Goal: Transaction & Acquisition: Book appointment/travel/reservation

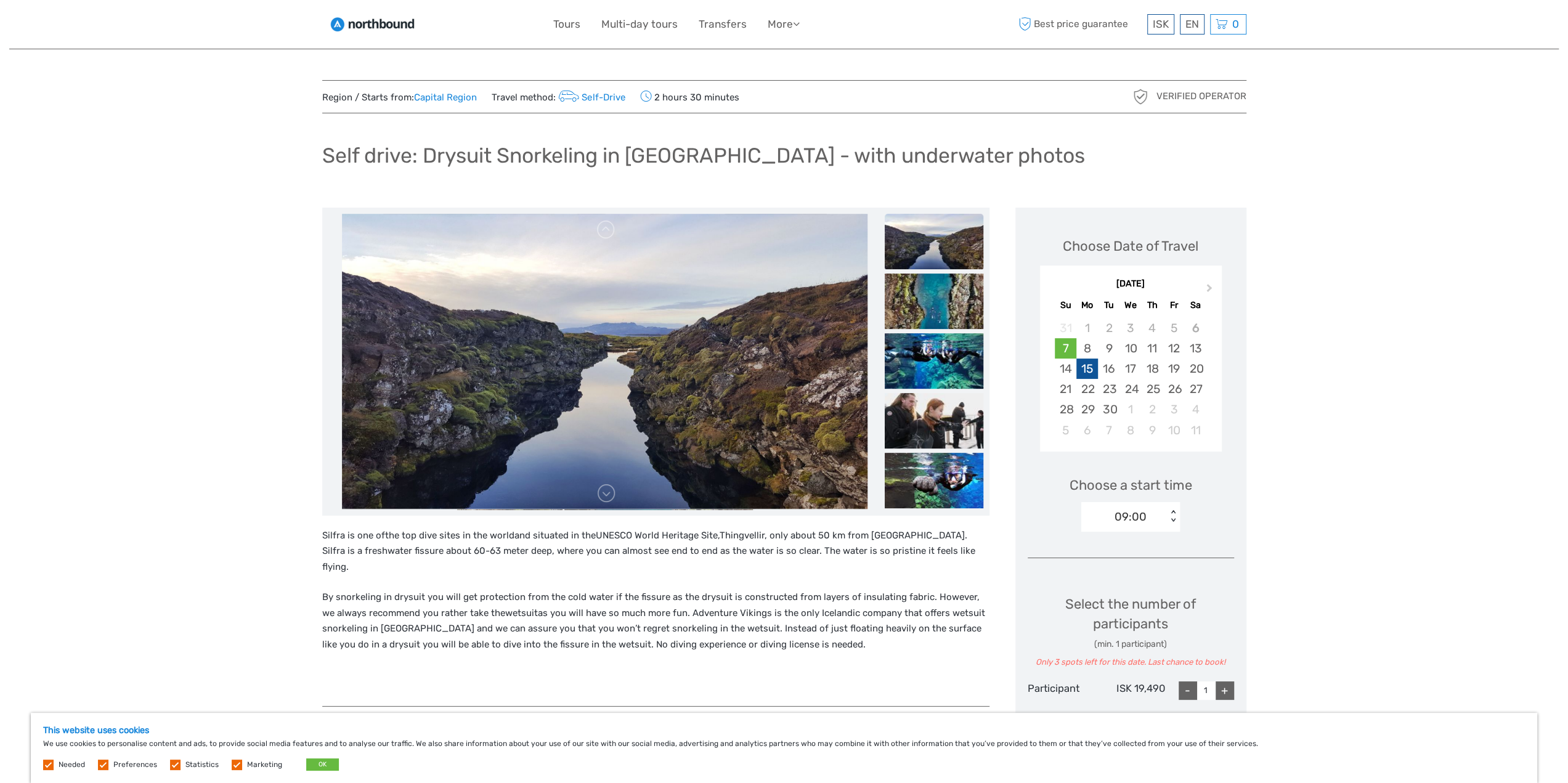
click at [1085, 369] on div "15" at bounding box center [1088, 369] width 22 height 20
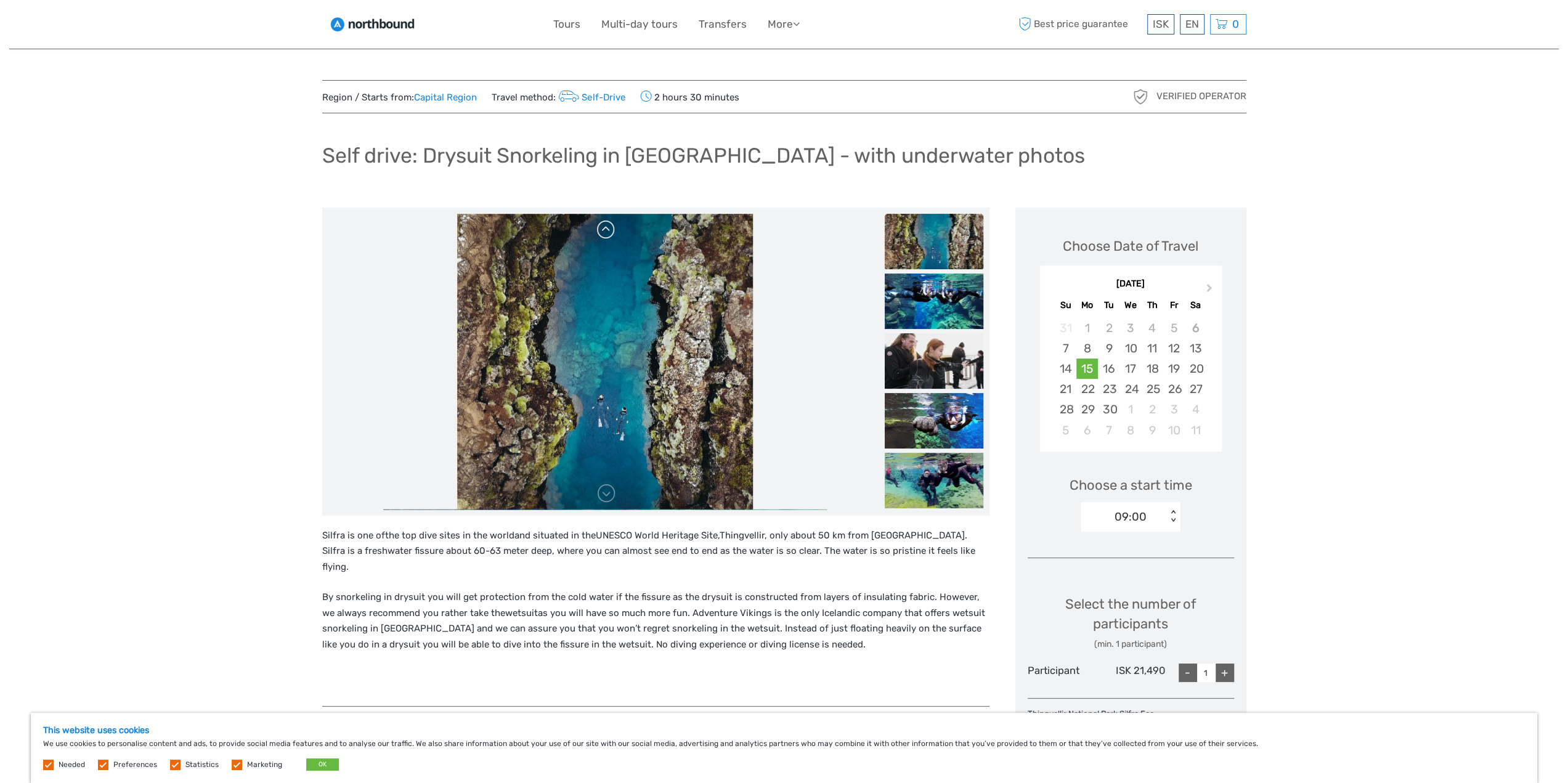
click at [604, 232] on link at bounding box center [606, 229] width 20 height 20
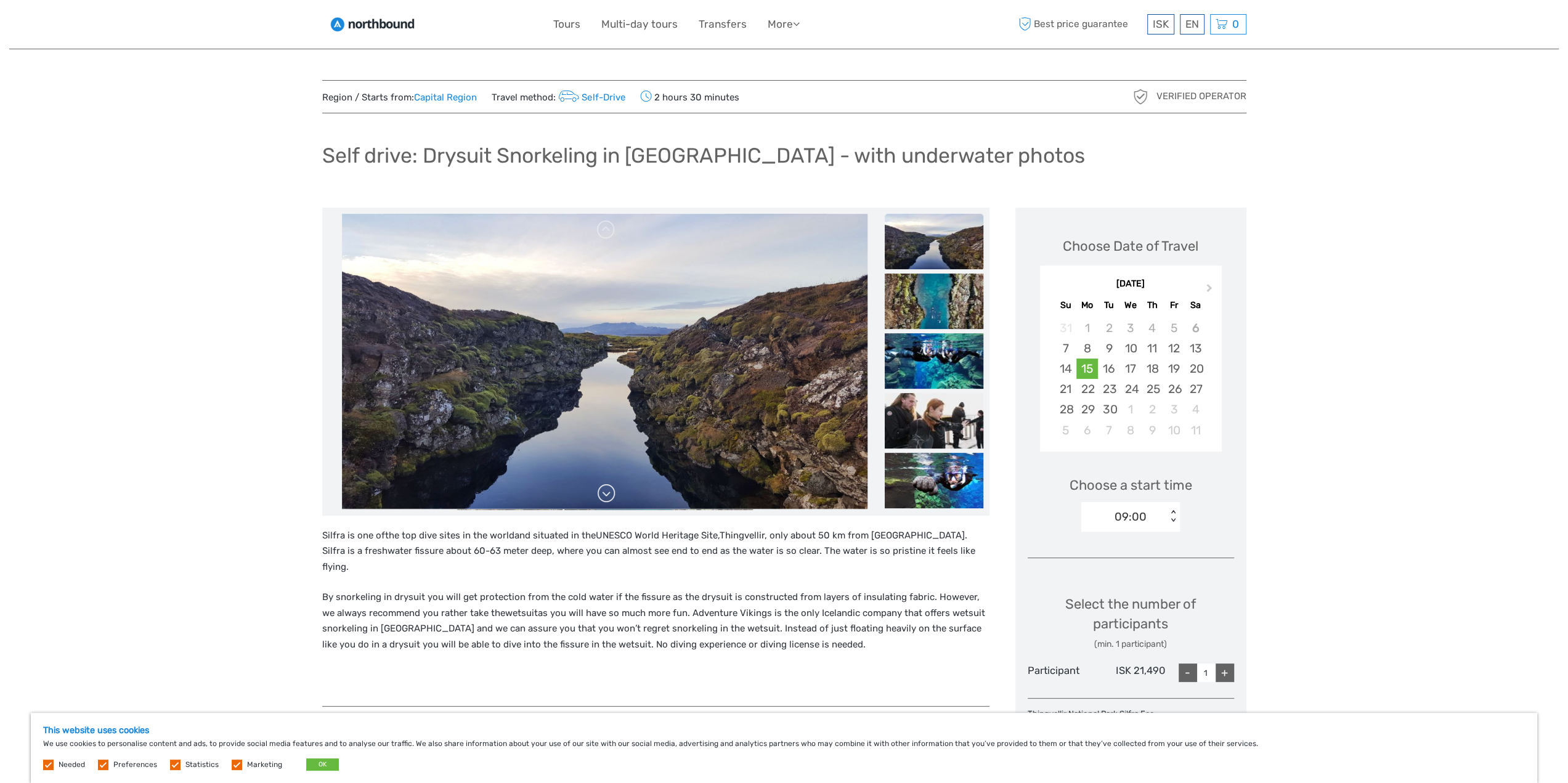
click at [605, 497] on link at bounding box center [606, 493] width 20 height 20
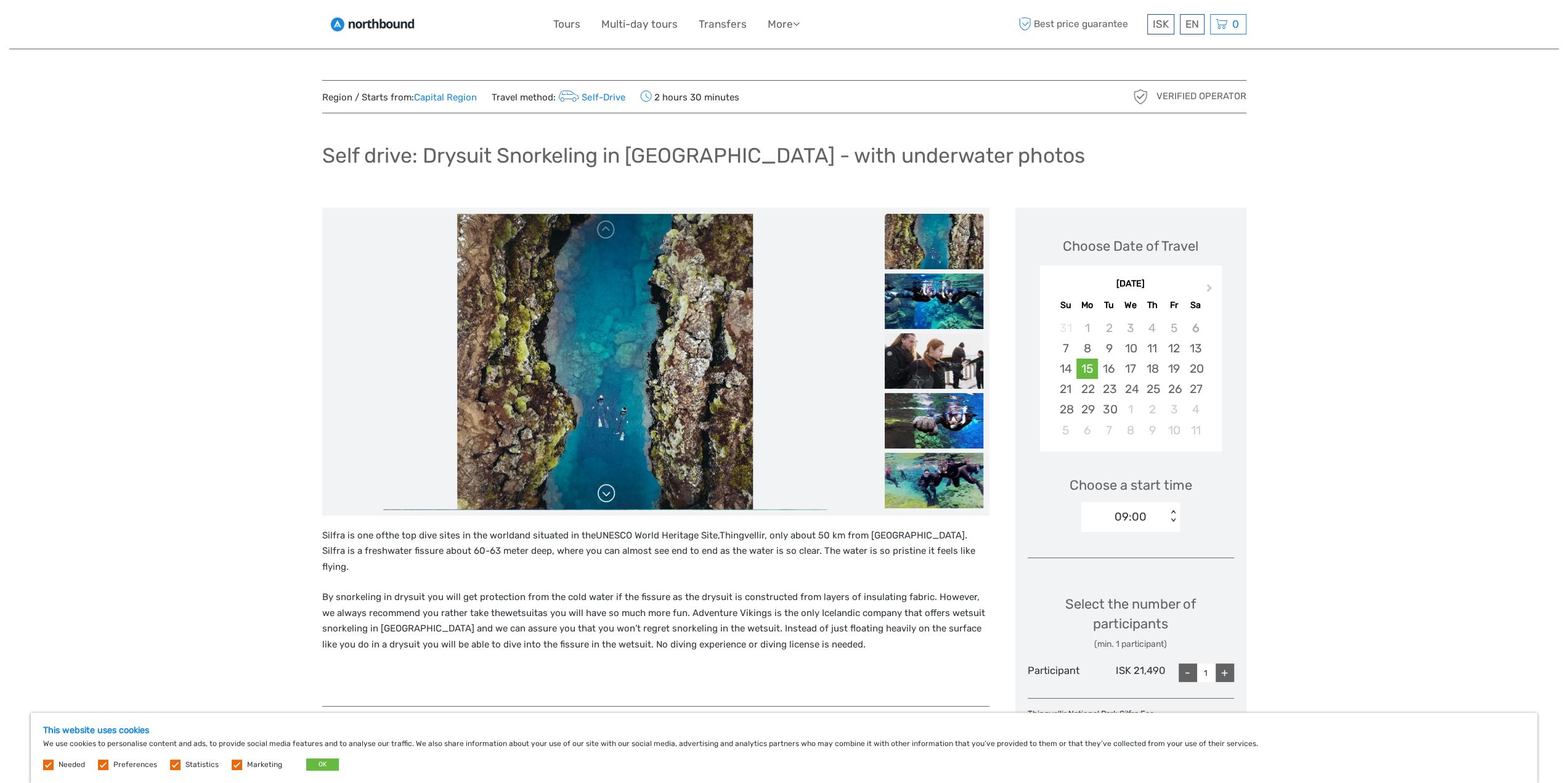
click at [605, 495] on link at bounding box center [606, 493] width 20 height 20
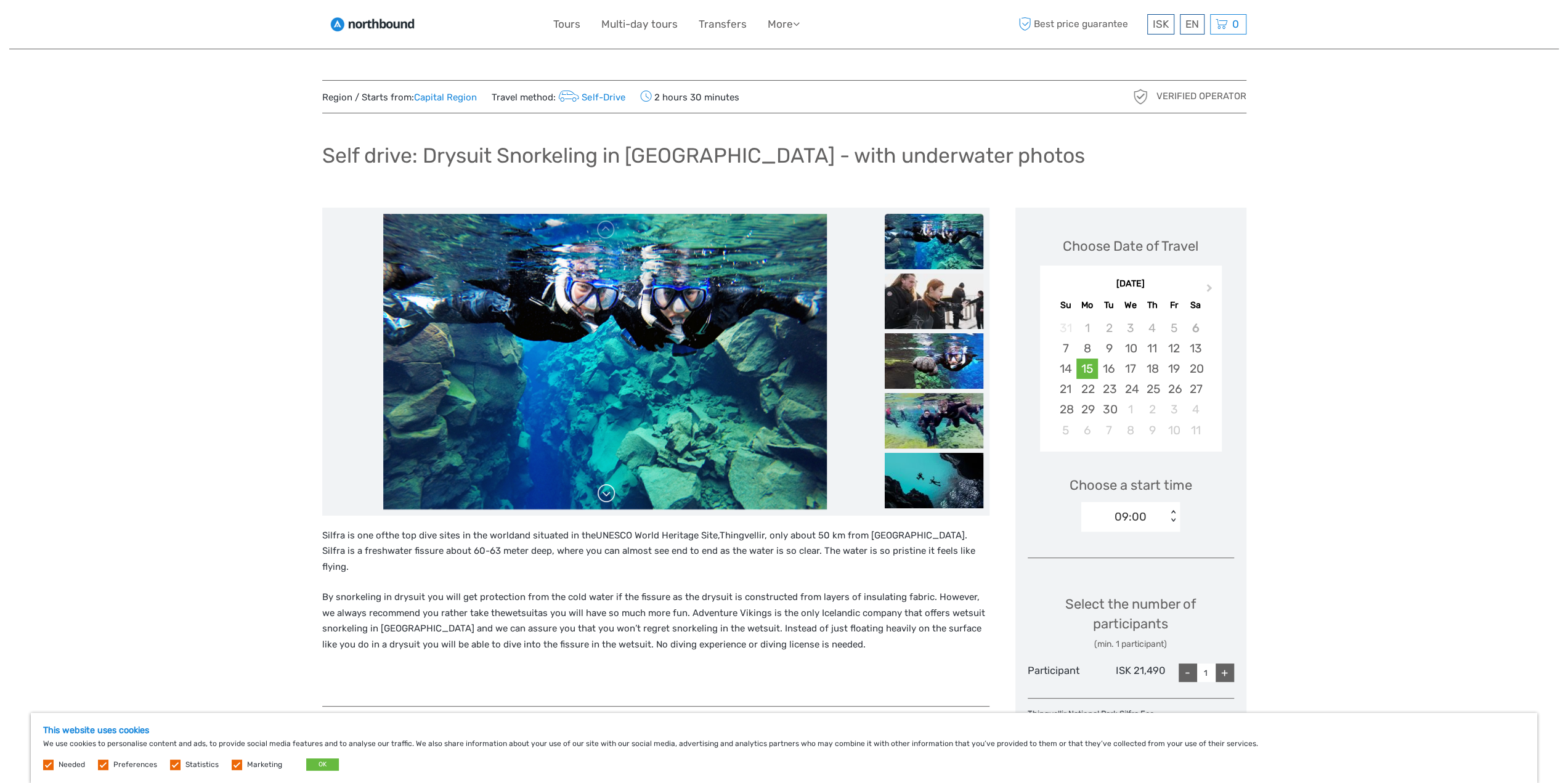
click at [605, 495] on link at bounding box center [606, 493] width 20 height 20
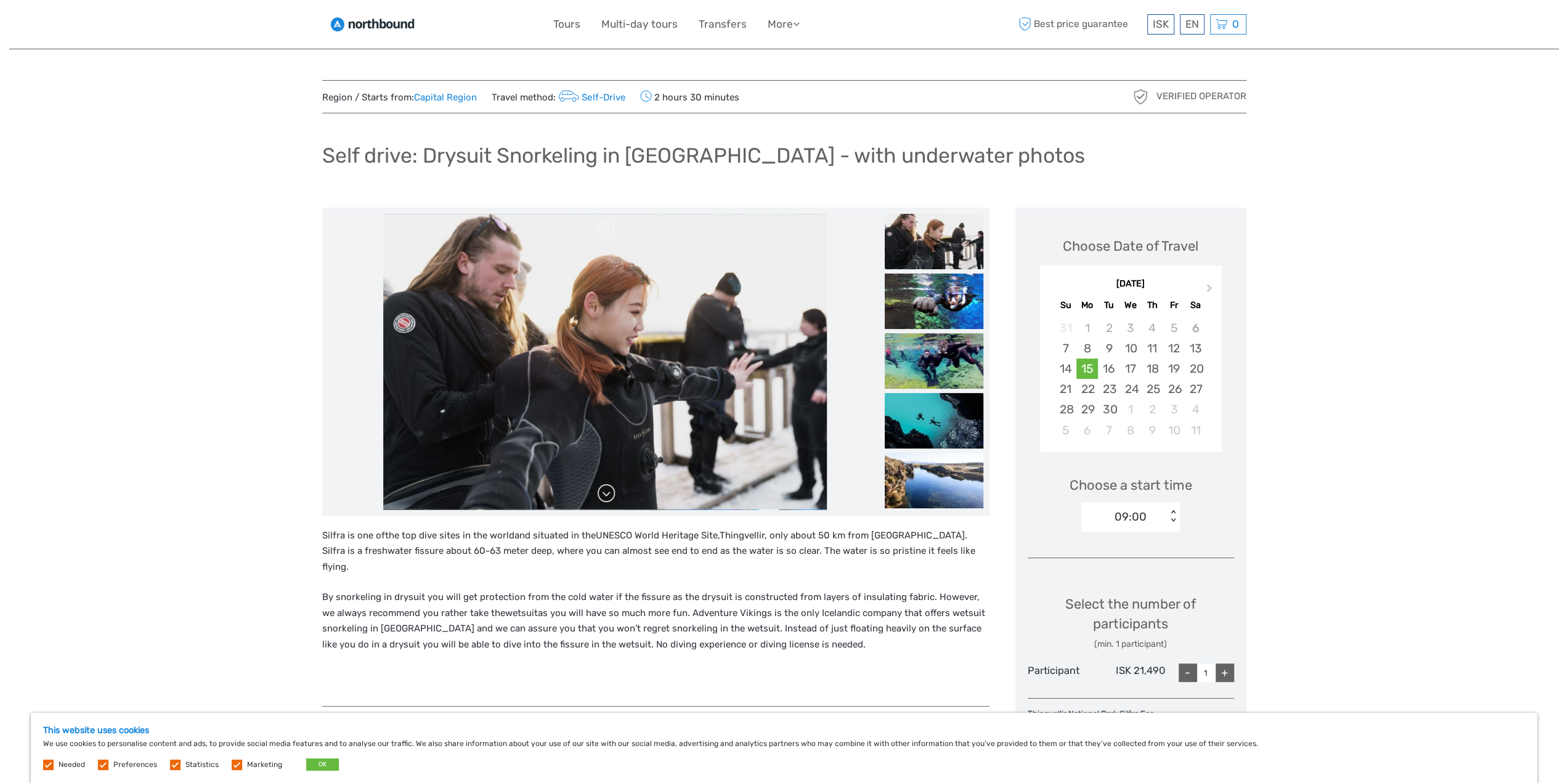
click at [605, 495] on link at bounding box center [606, 493] width 20 height 20
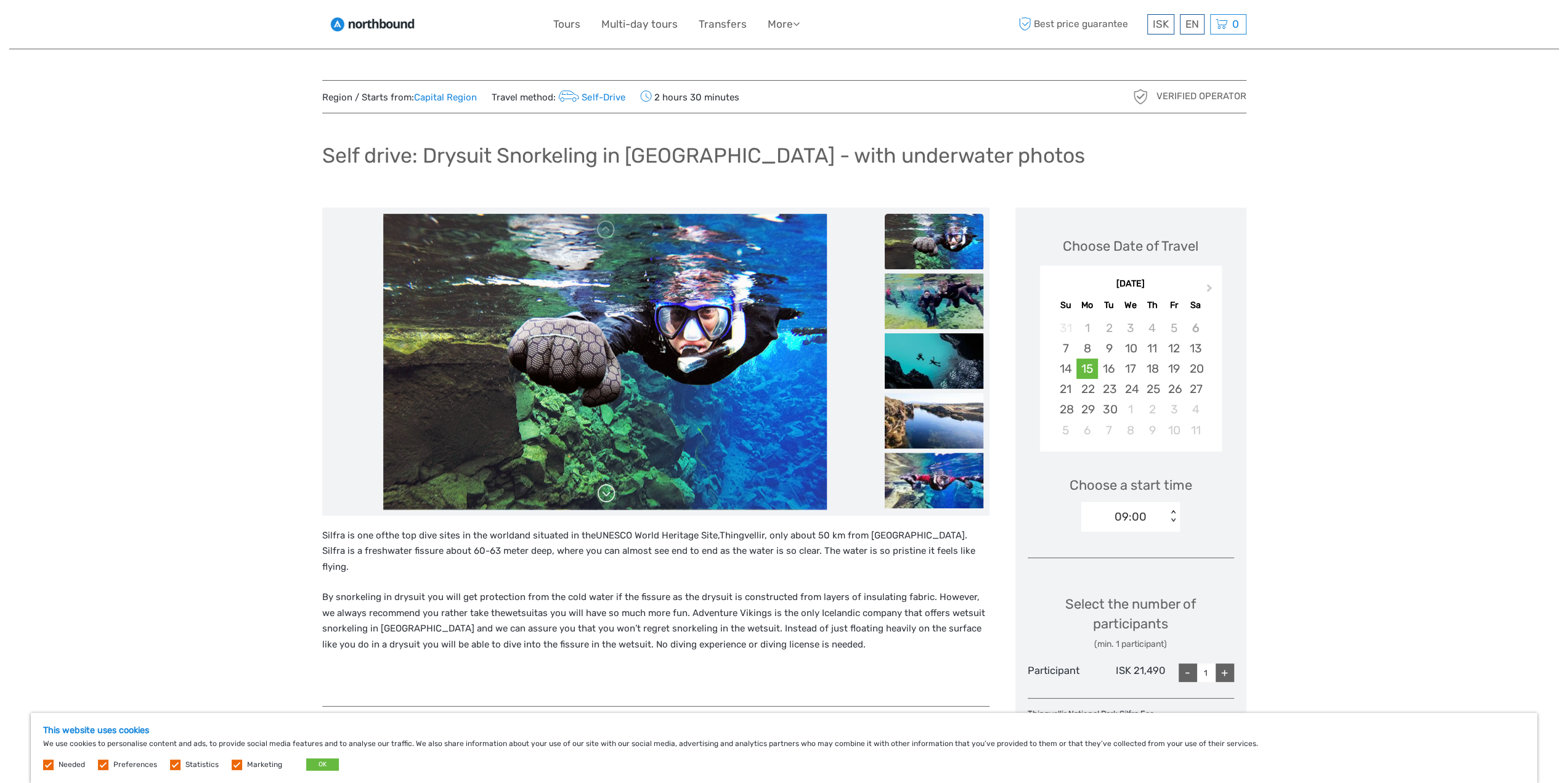
click at [605, 495] on link at bounding box center [606, 493] width 20 height 20
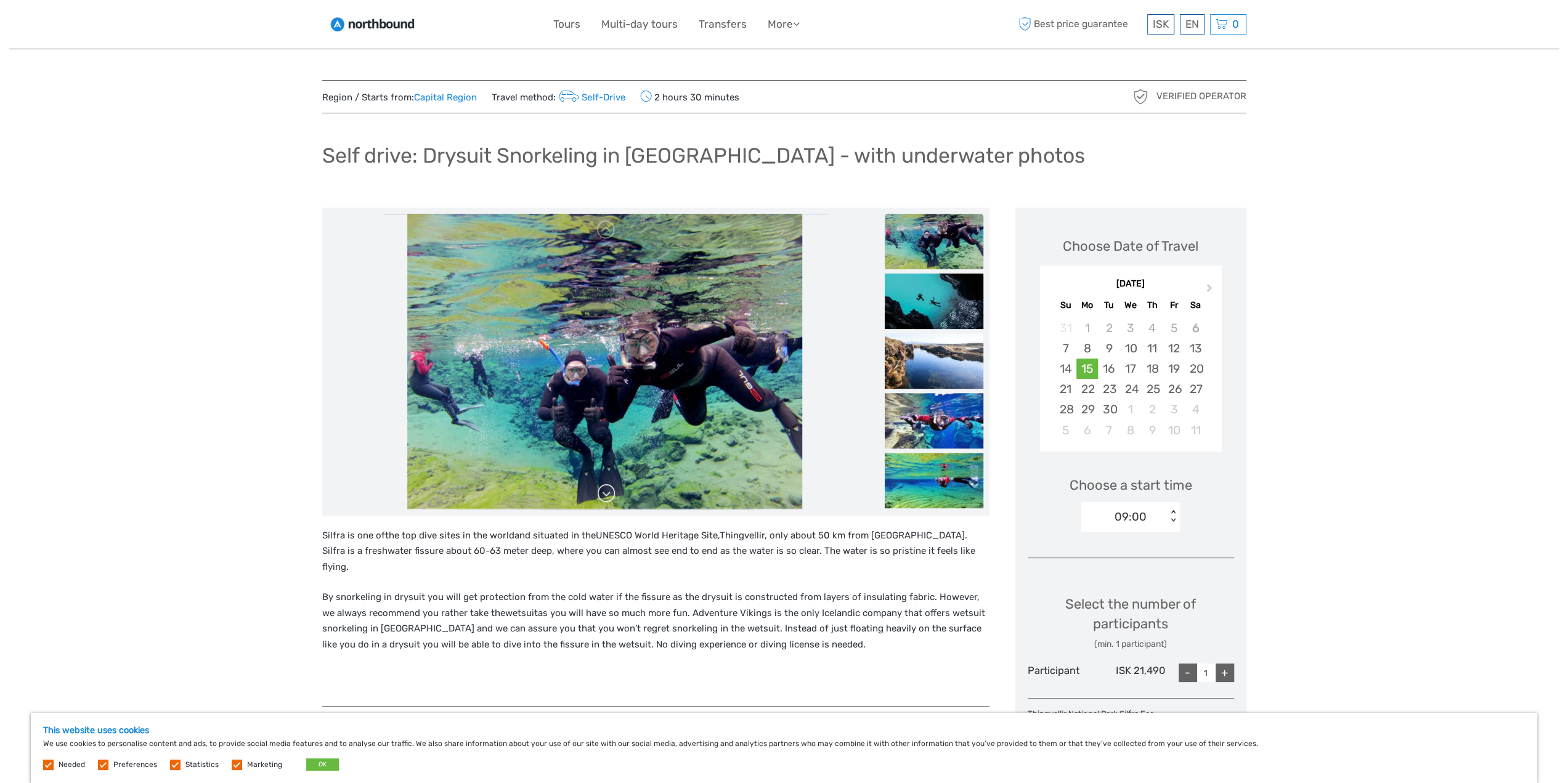
click at [605, 495] on link at bounding box center [606, 493] width 20 height 20
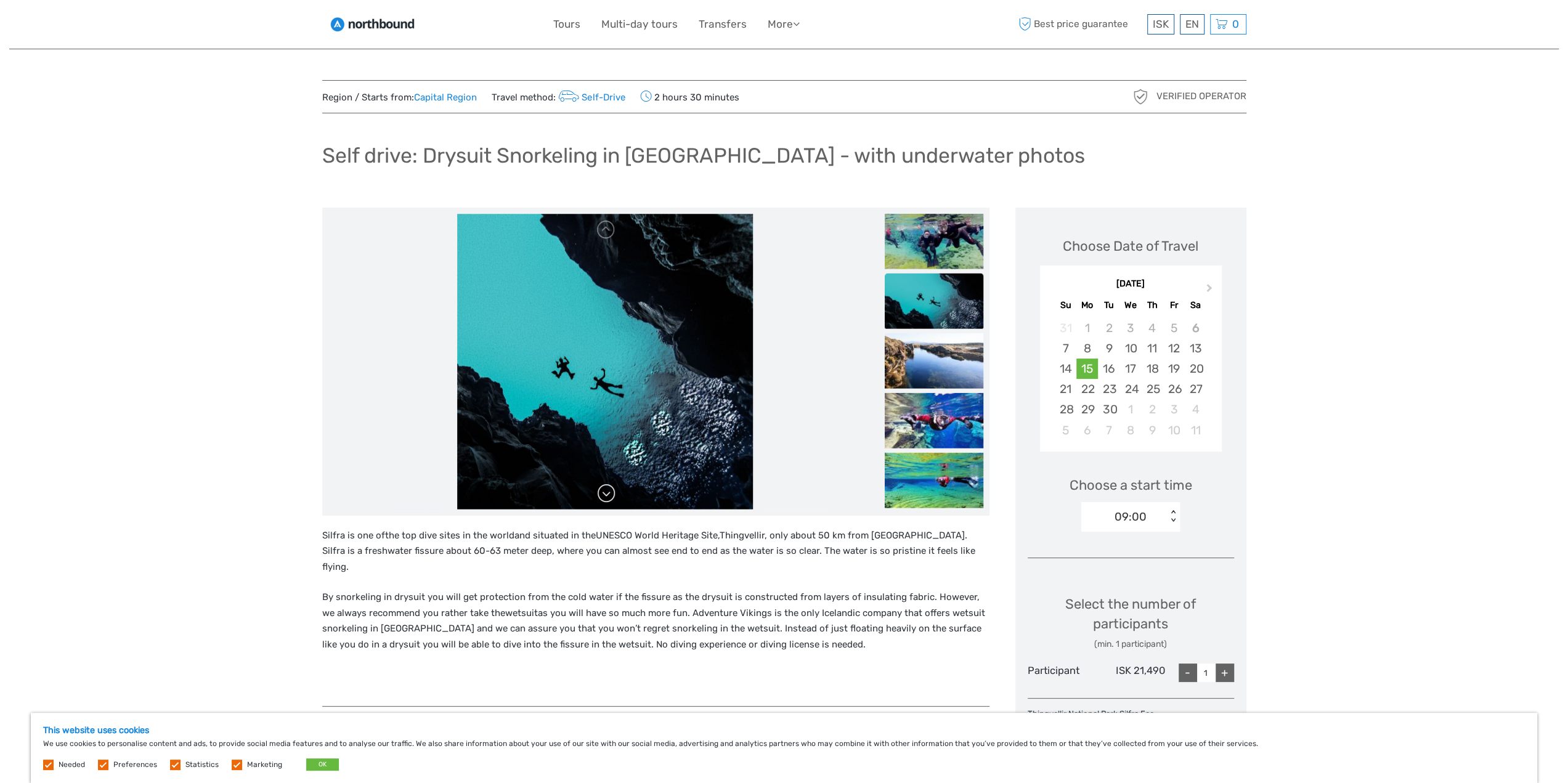
click at [605, 495] on link at bounding box center [606, 493] width 20 height 20
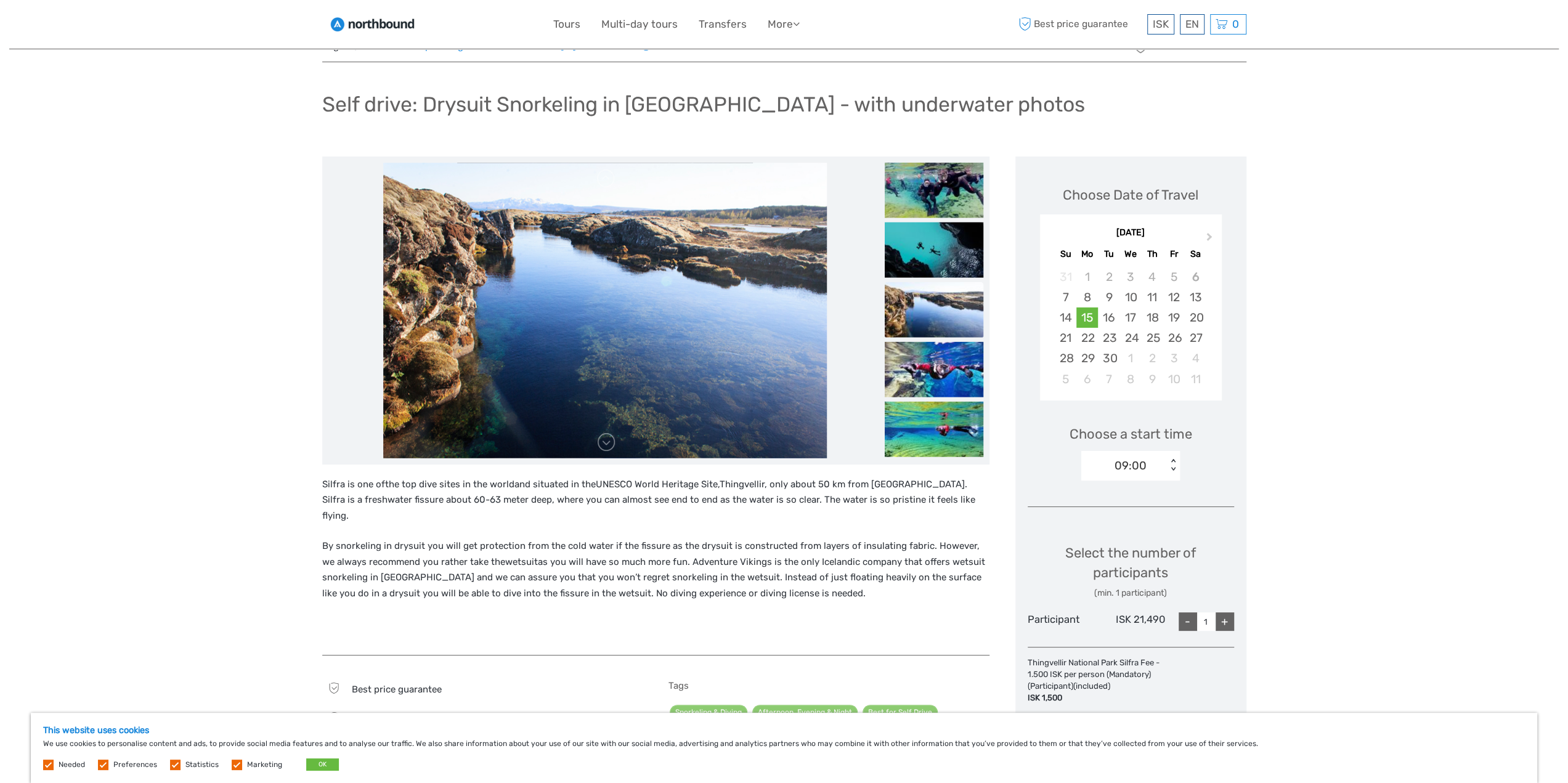
scroll to position [123, 0]
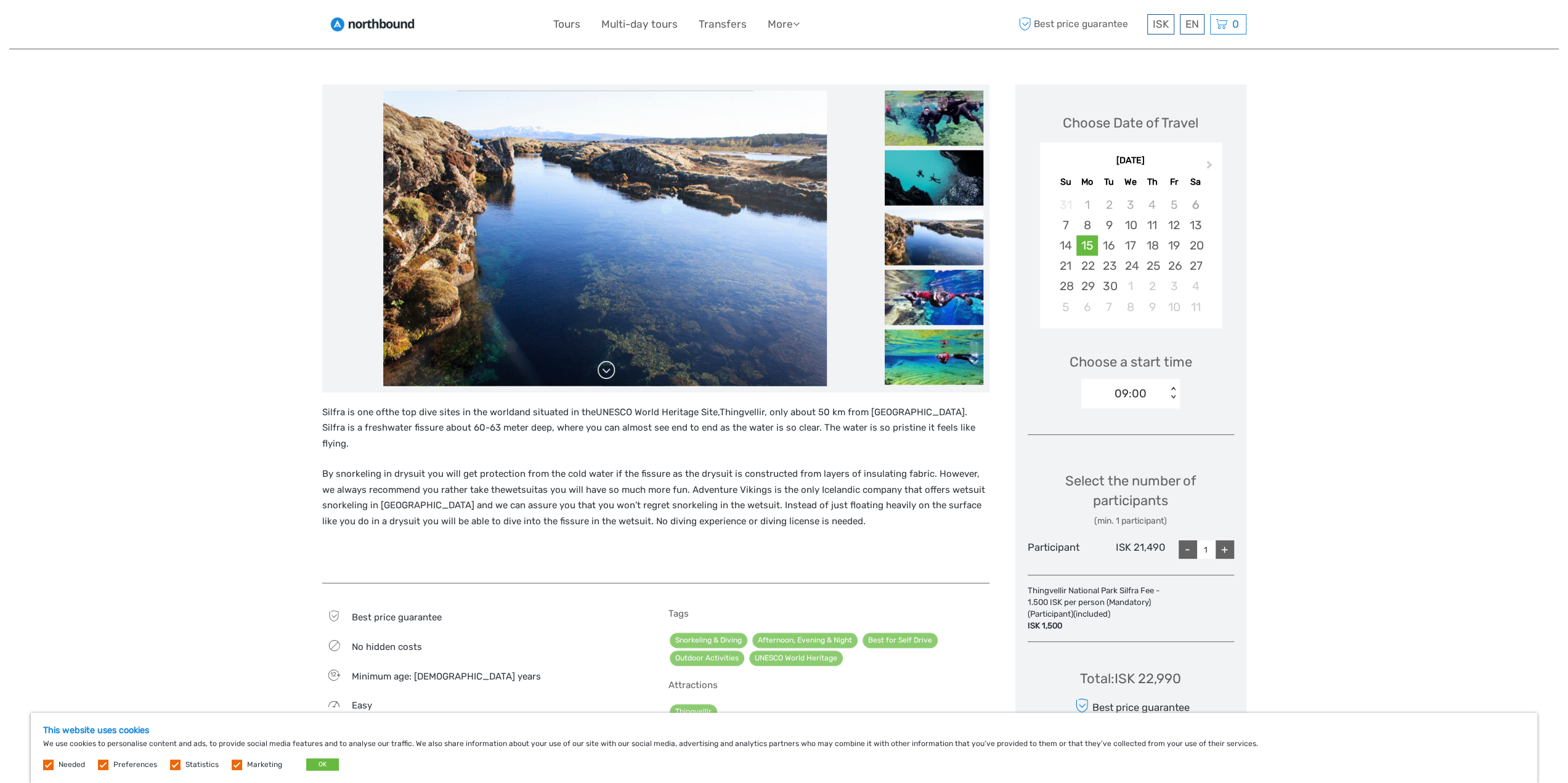
click at [601, 370] on link at bounding box center [606, 370] width 20 height 20
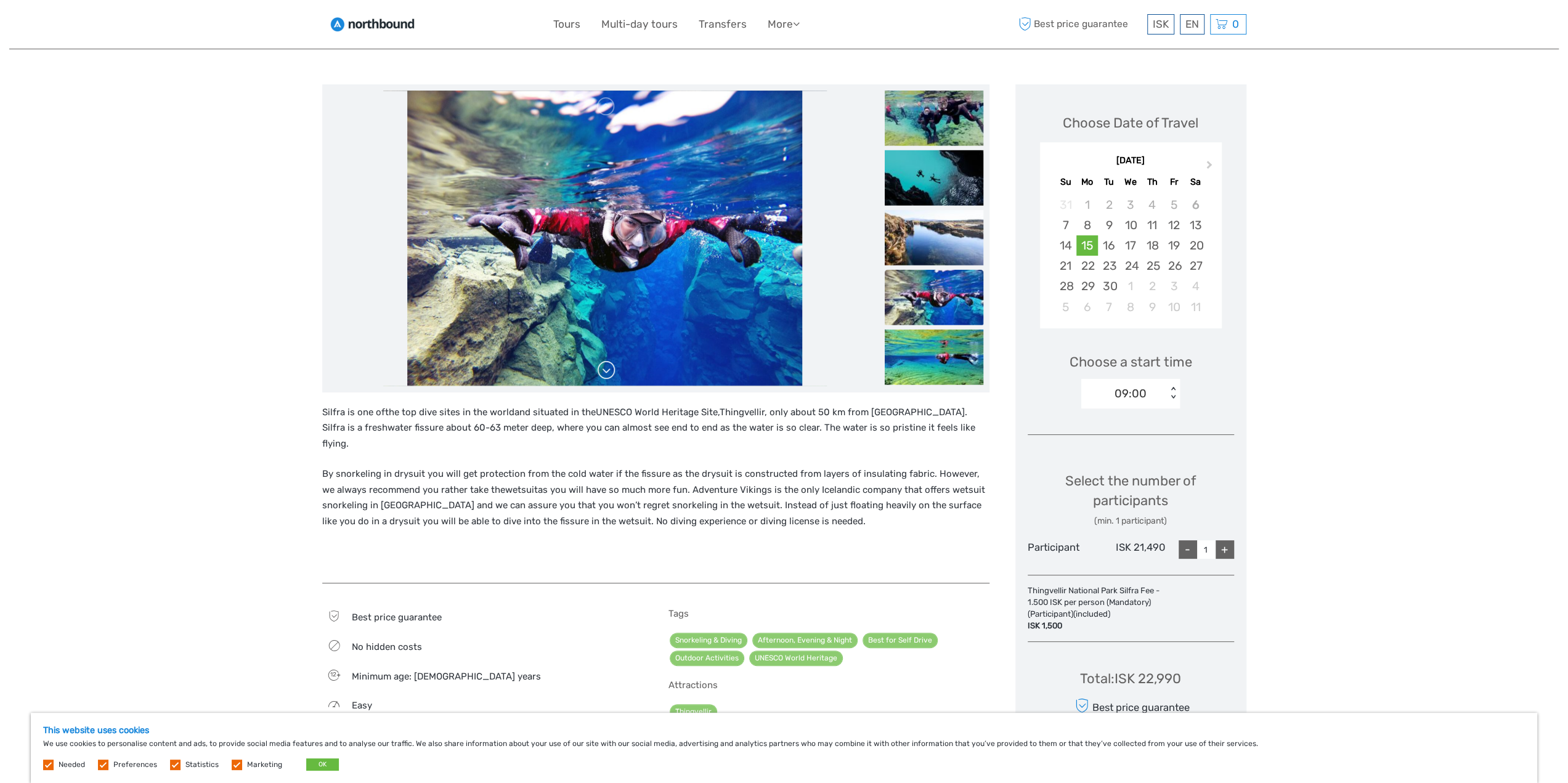
click at [606, 370] on link at bounding box center [606, 370] width 20 height 20
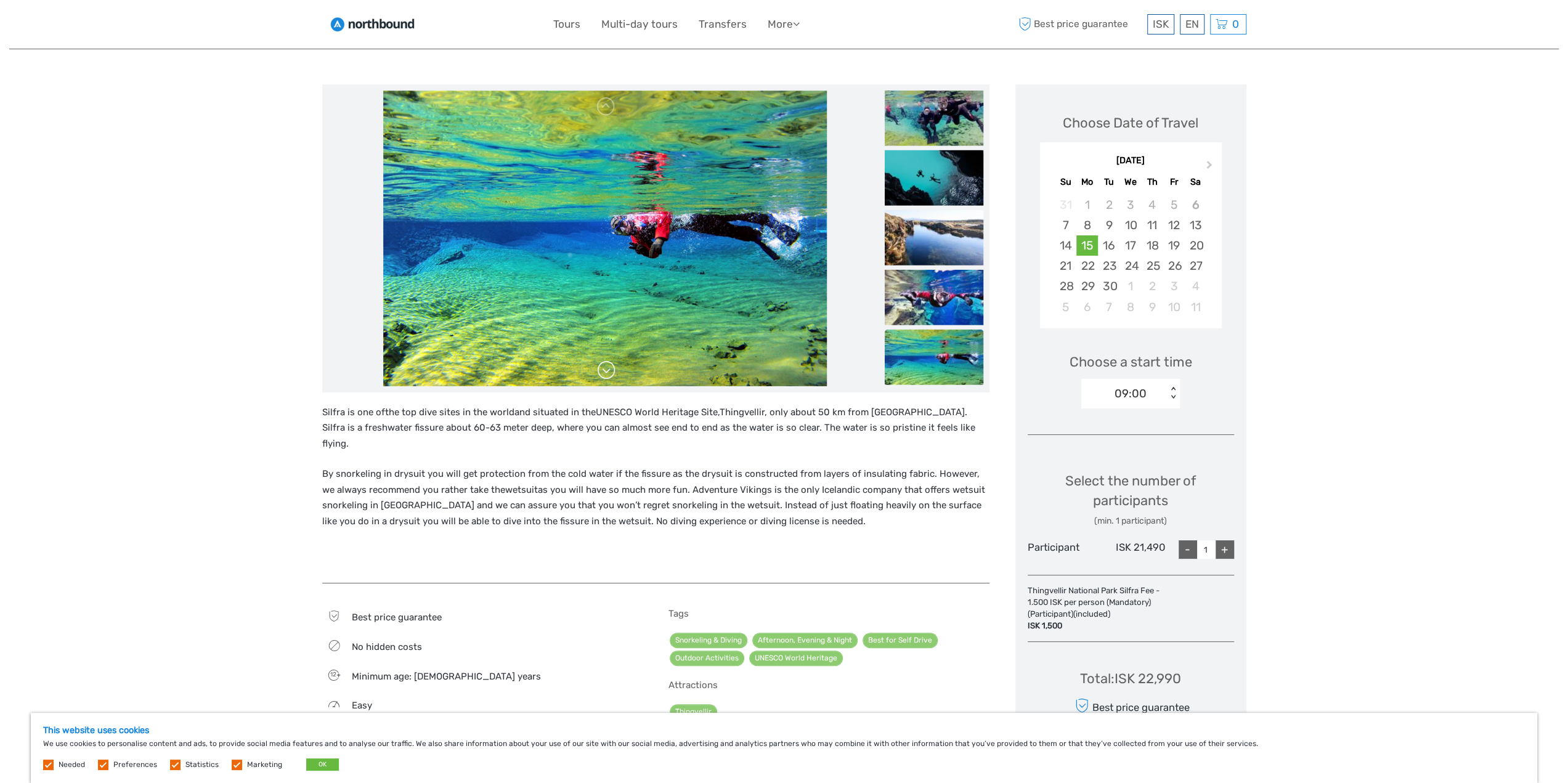
click at [606, 370] on link at bounding box center [606, 370] width 20 height 20
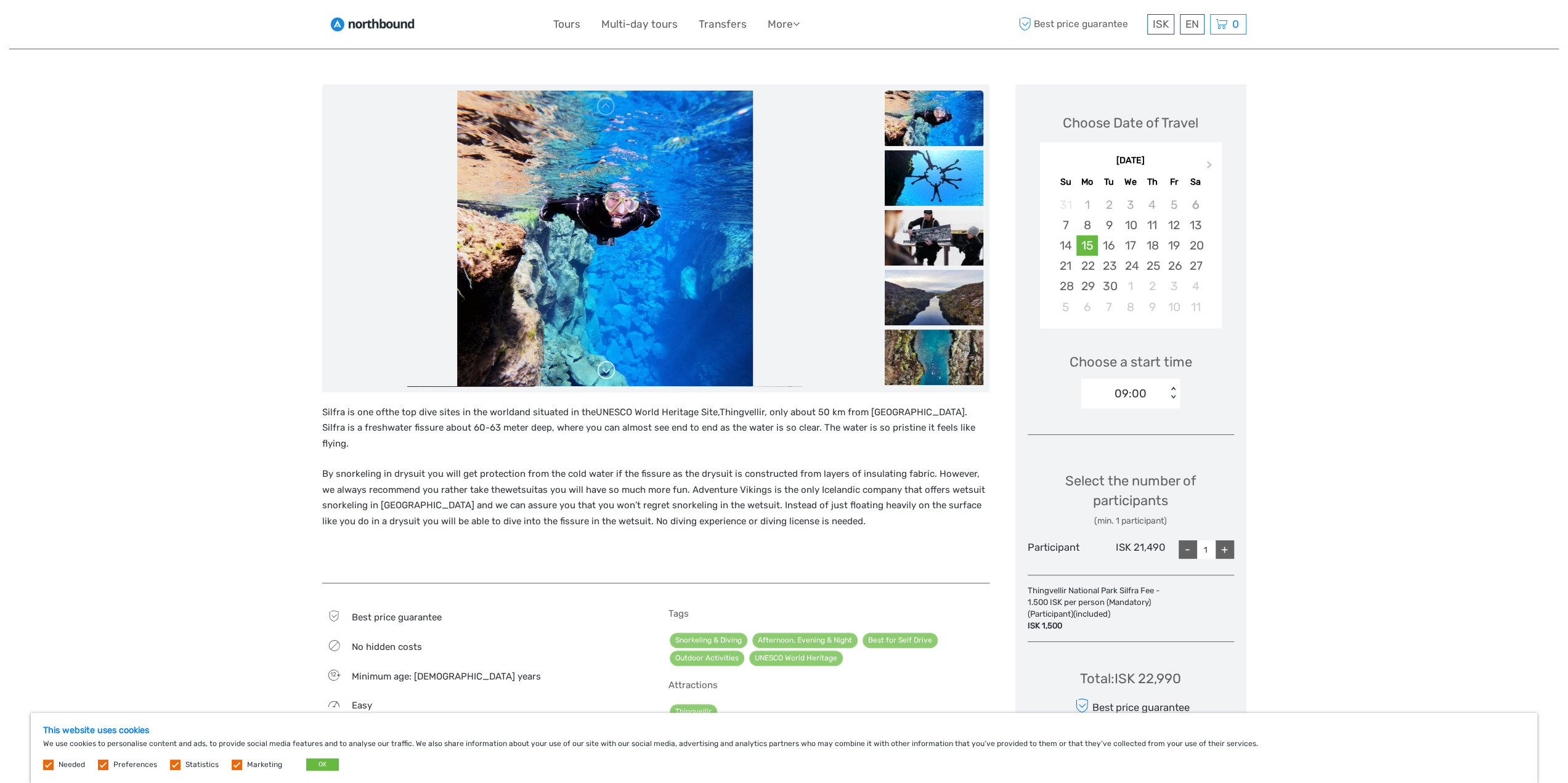
click at [606, 370] on link at bounding box center [606, 370] width 20 height 20
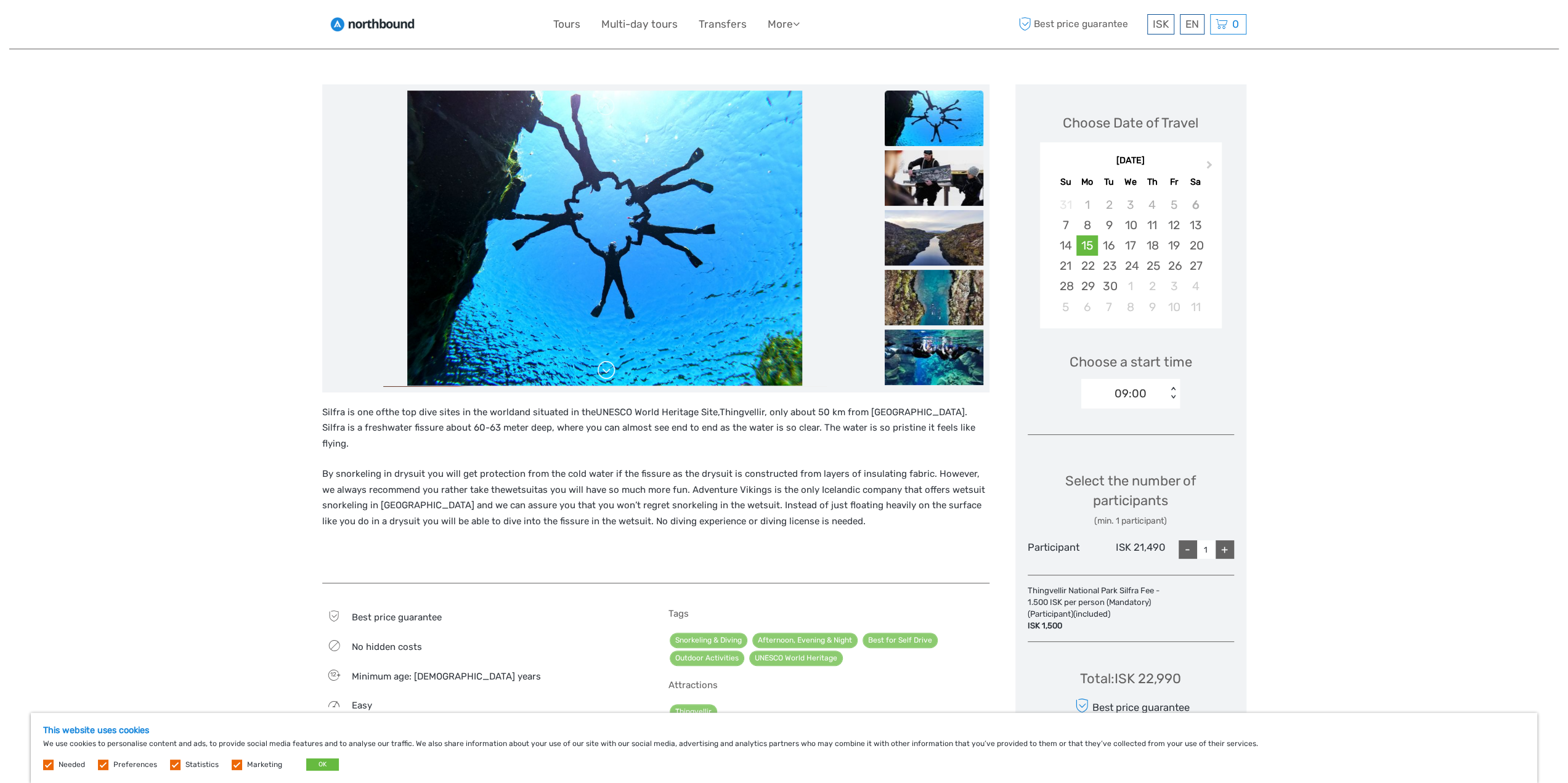
click at [606, 370] on link at bounding box center [606, 370] width 20 height 20
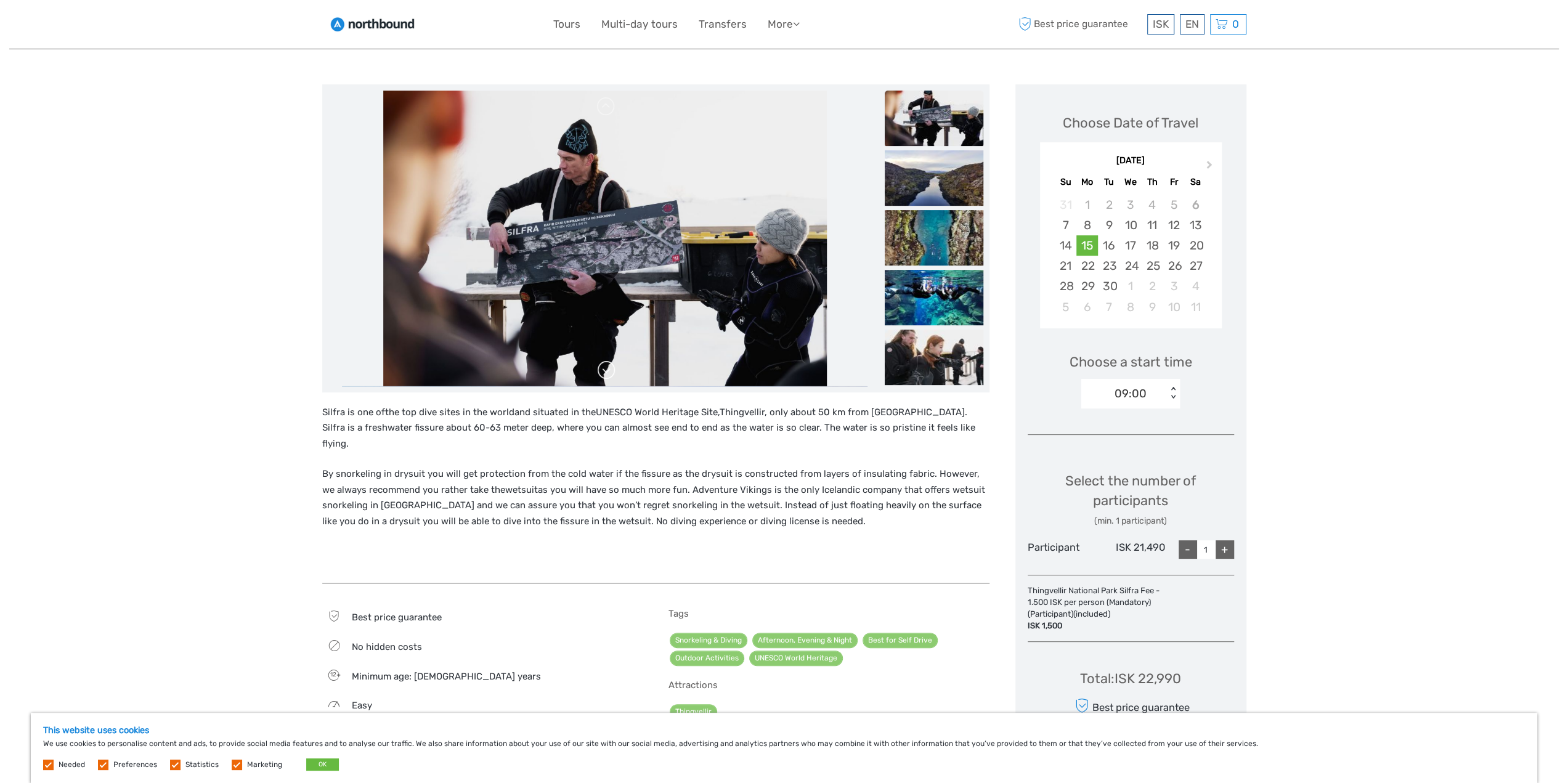
click at [606, 370] on link at bounding box center [606, 370] width 20 height 20
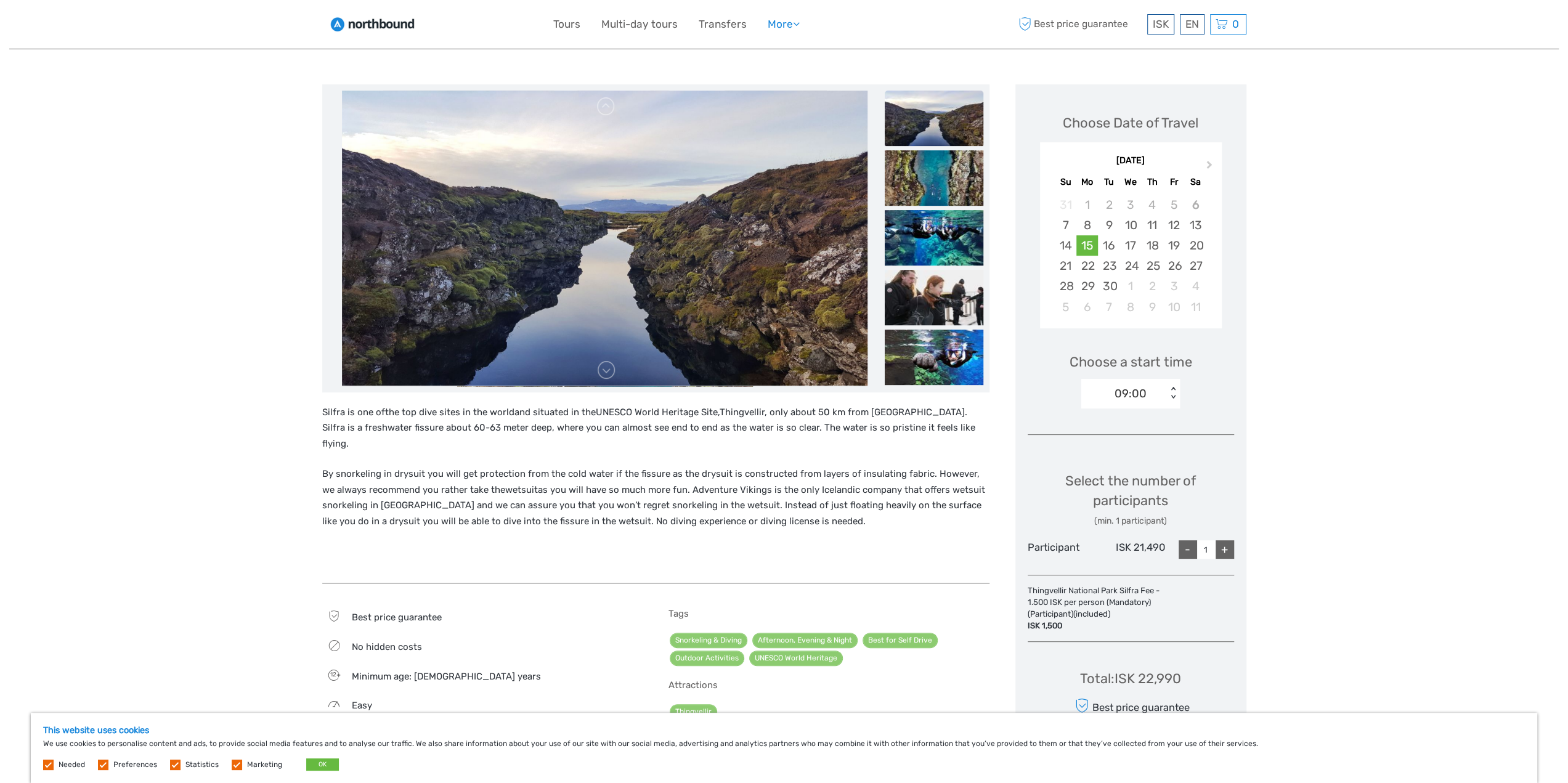
click at [793, 29] on link "More" at bounding box center [784, 24] width 32 height 18
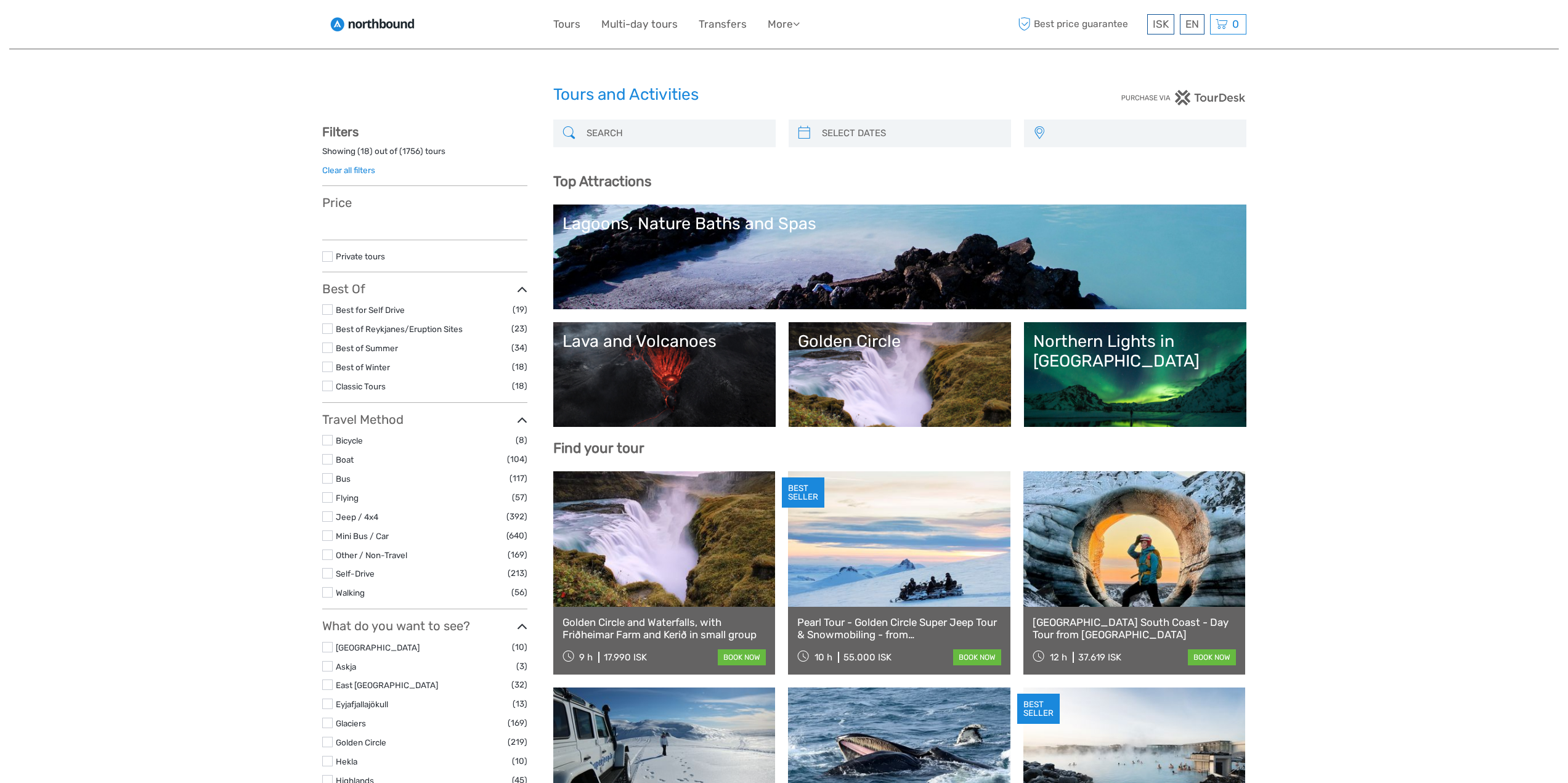
select select
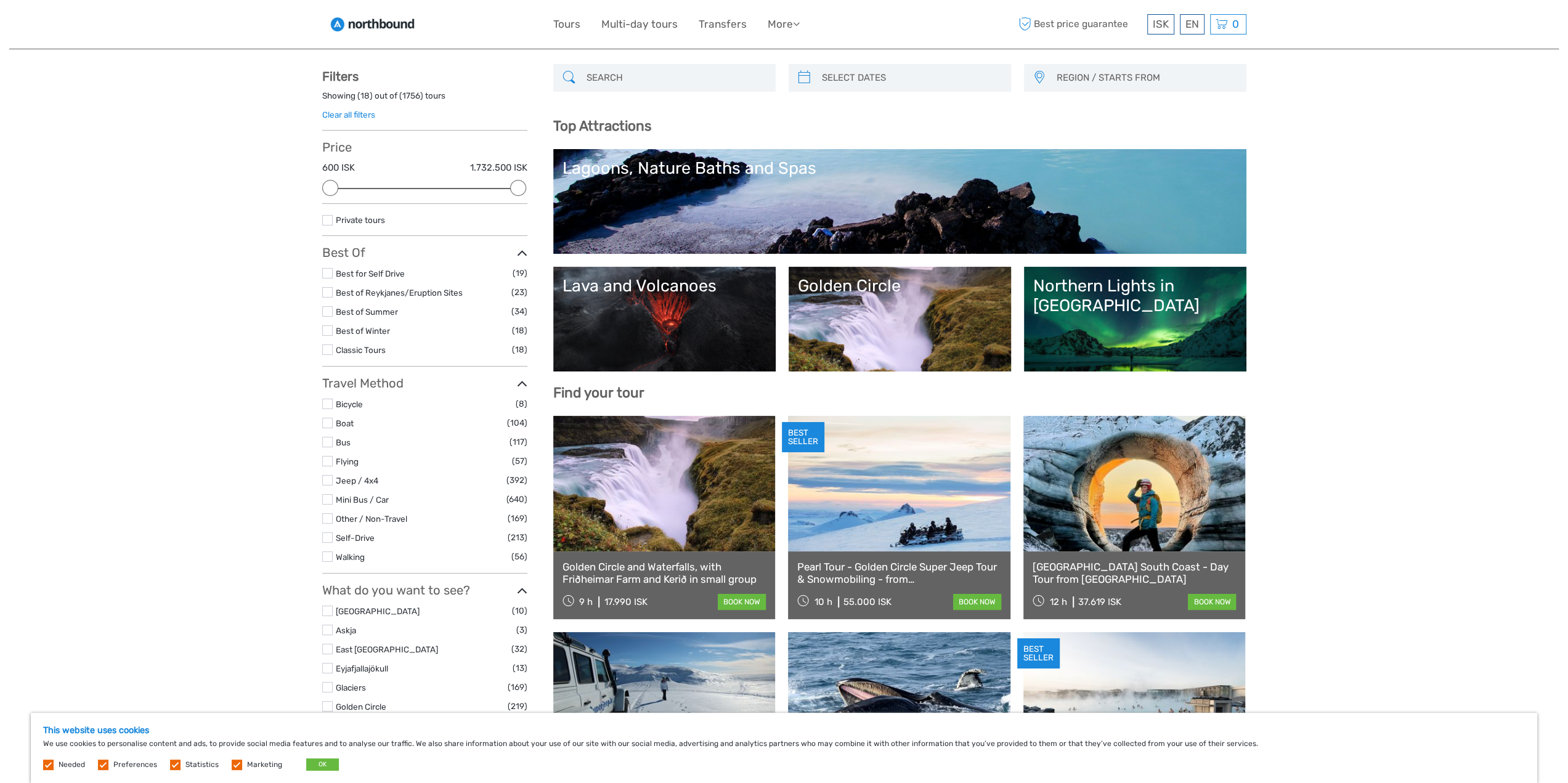
scroll to position [185, 0]
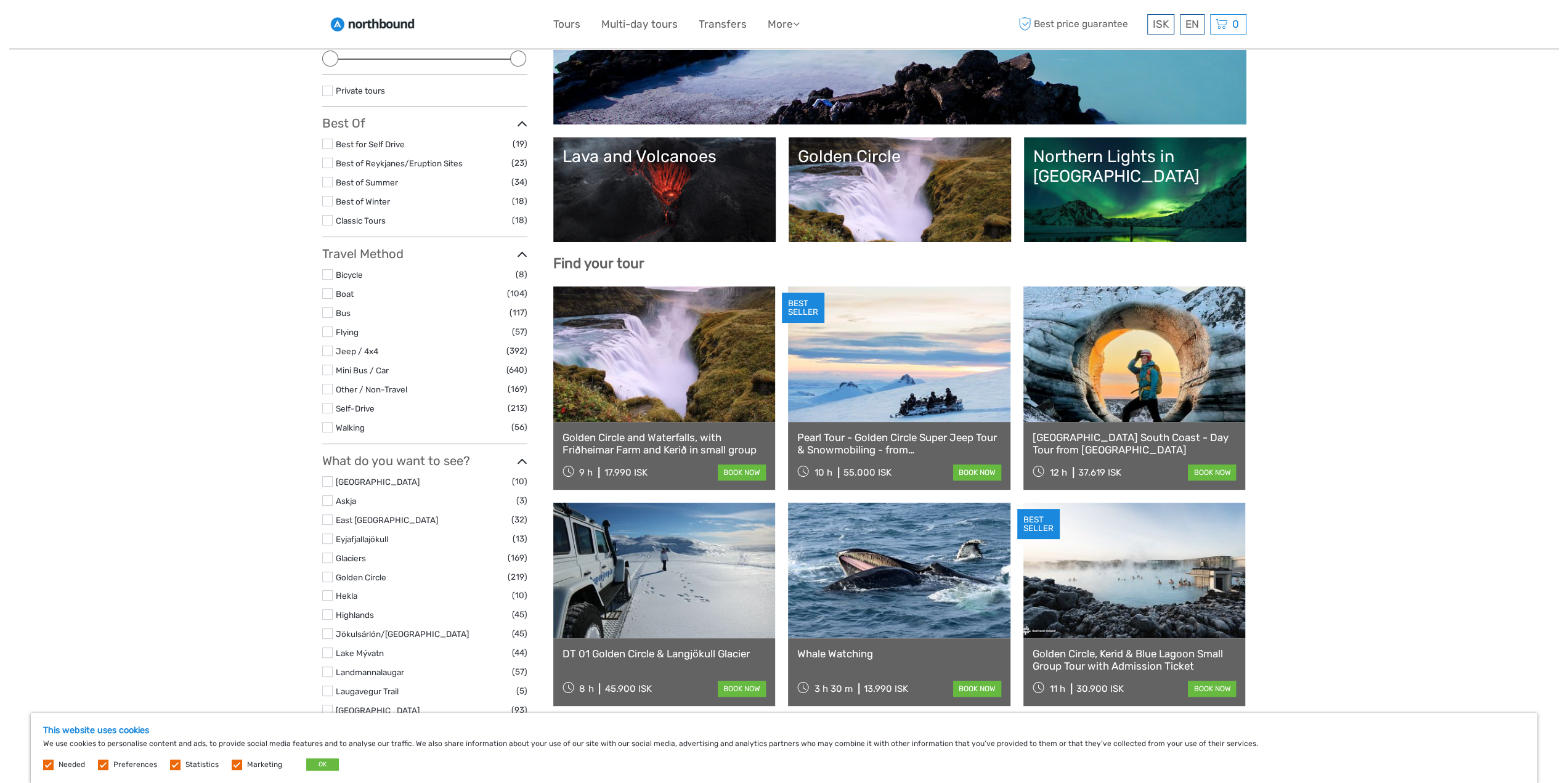
click at [638, 367] on link at bounding box center [665, 354] width 223 height 135
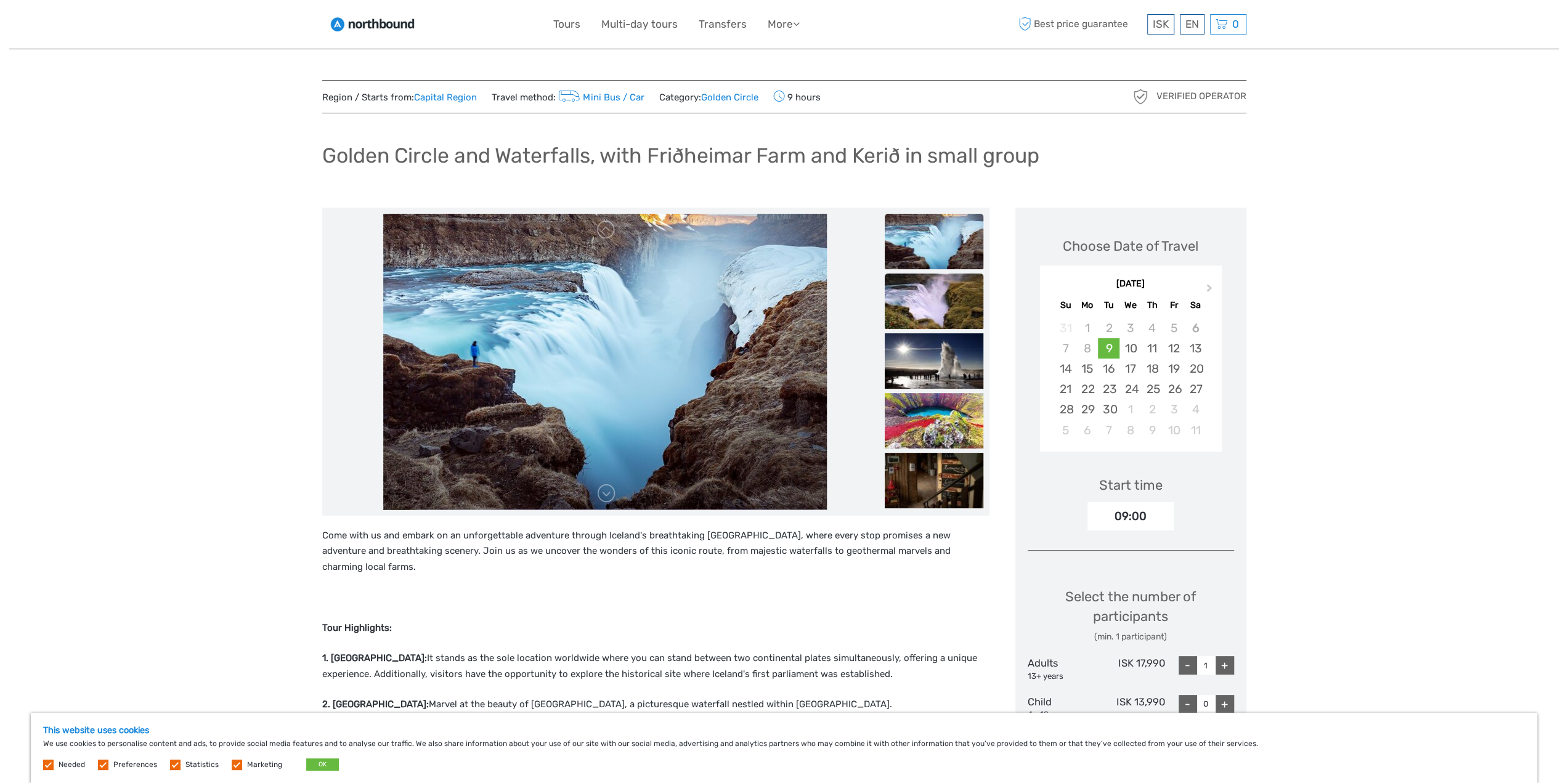
click at [928, 301] on img at bounding box center [933, 301] width 98 height 55
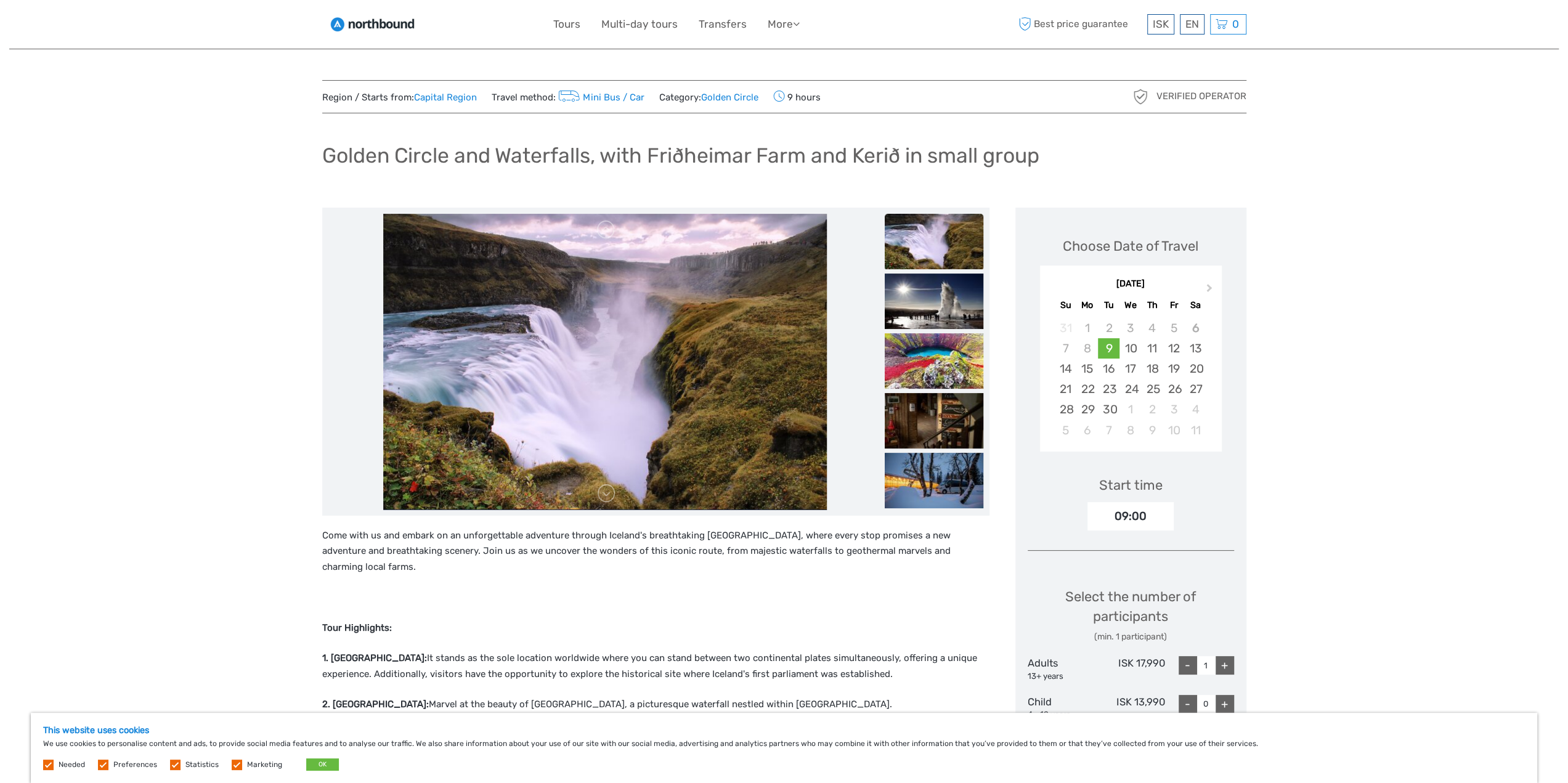
click at [928, 301] on img at bounding box center [933, 301] width 98 height 55
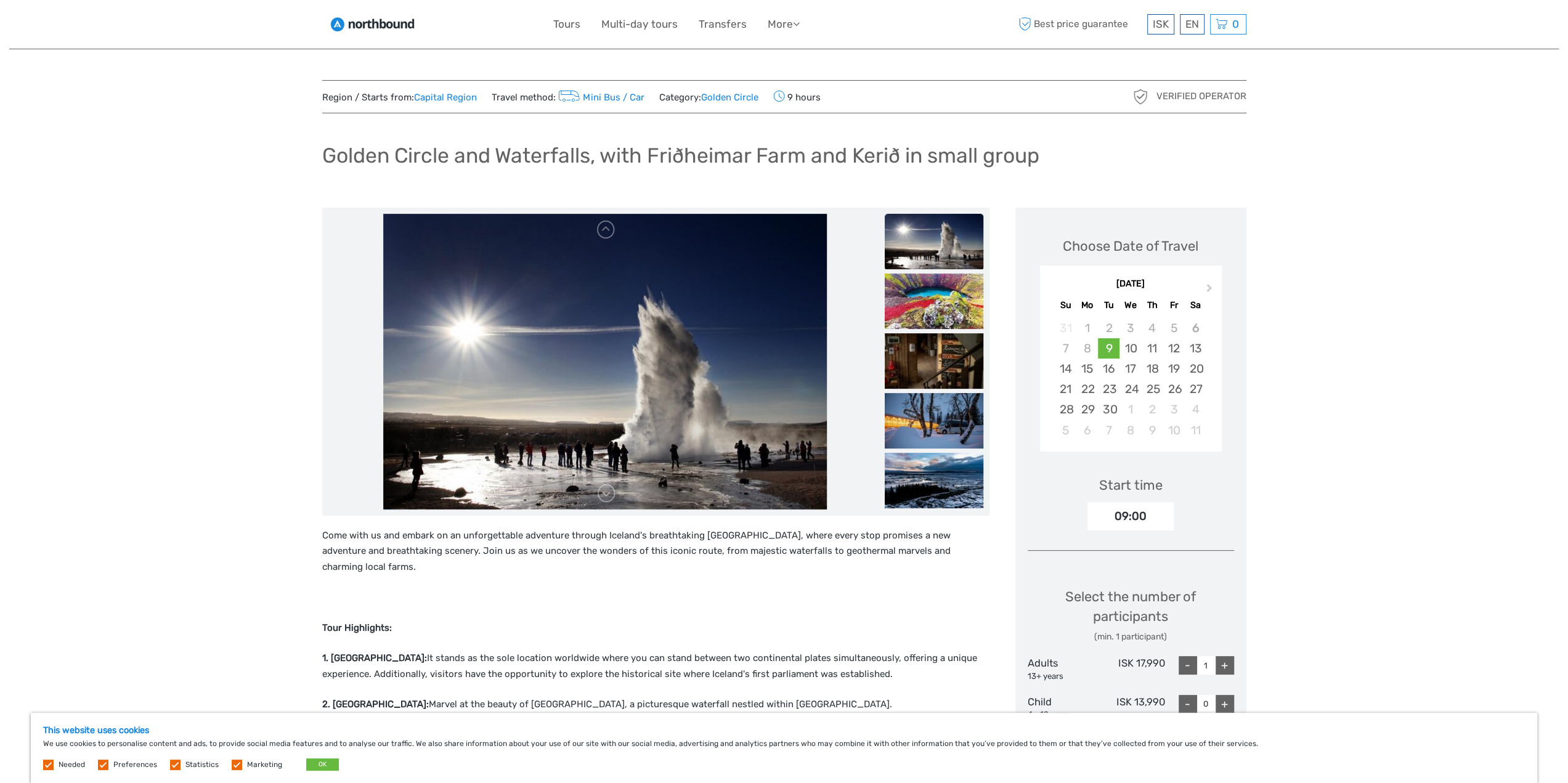
click at [928, 301] on img at bounding box center [933, 301] width 98 height 55
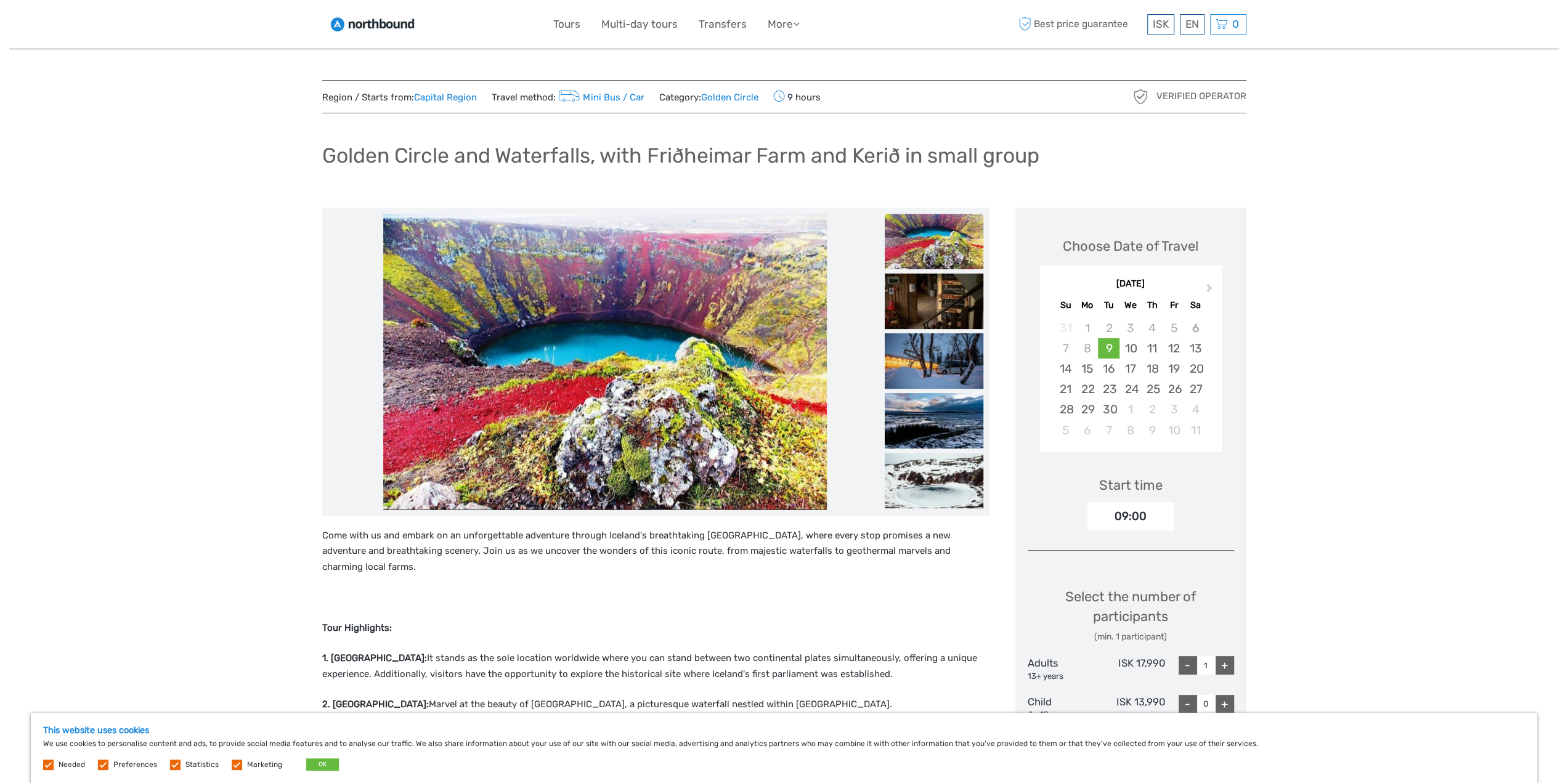
click at [928, 301] on img at bounding box center [933, 301] width 98 height 55
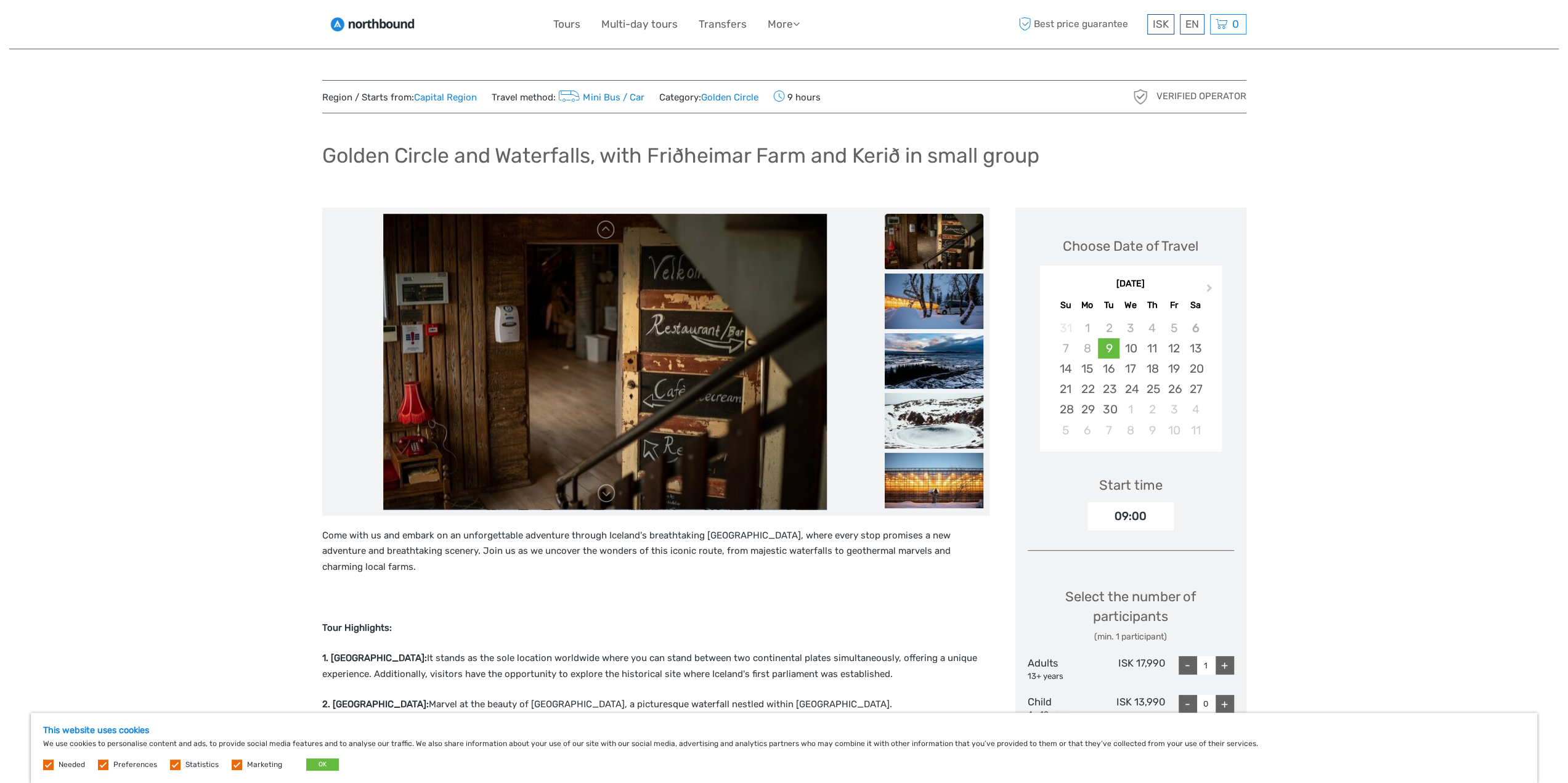
click at [928, 301] on img at bounding box center [933, 301] width 98 height 55
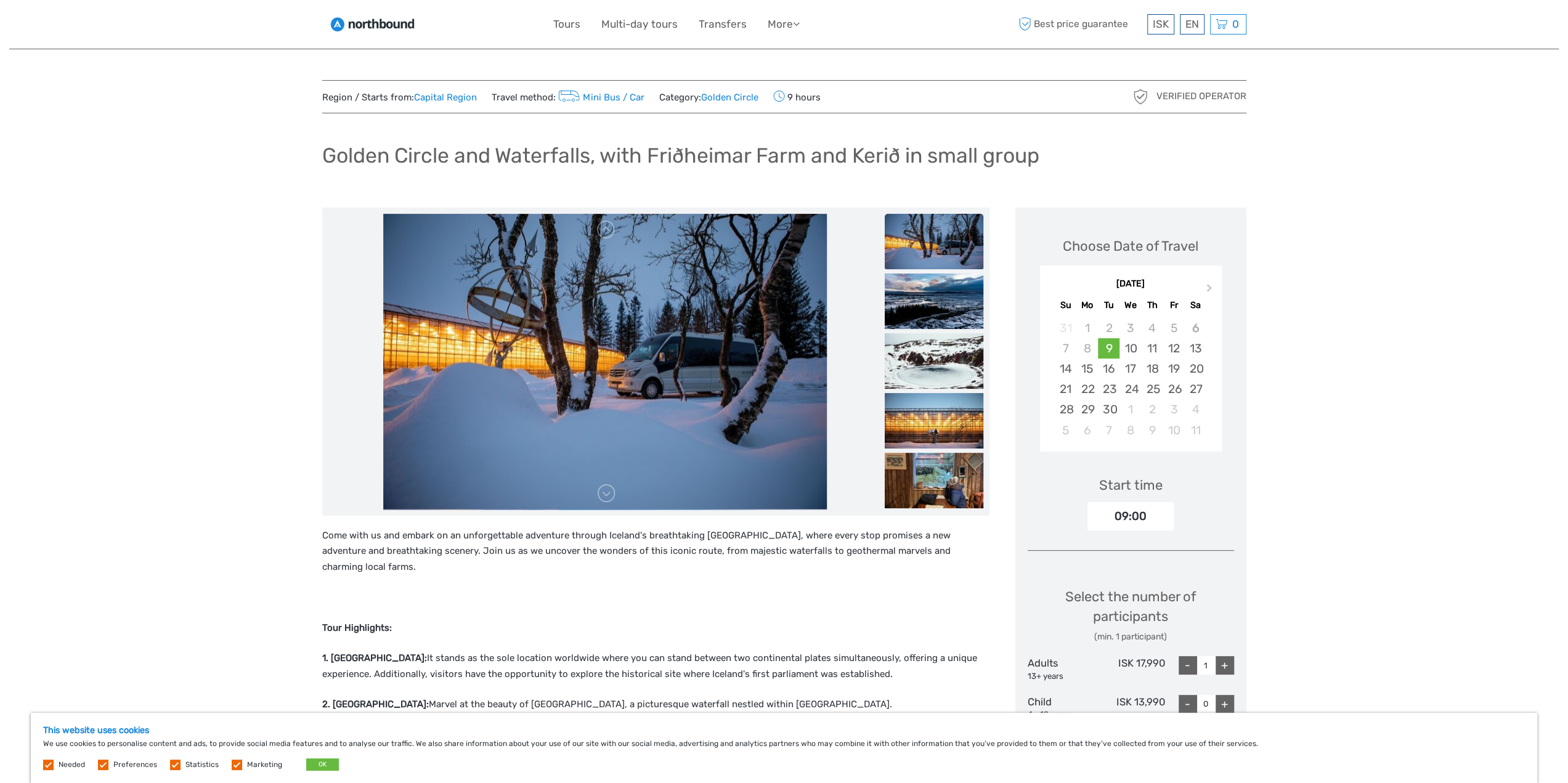
click at [928, 301] on img at bounding box center [933, 301] width 98 height 55
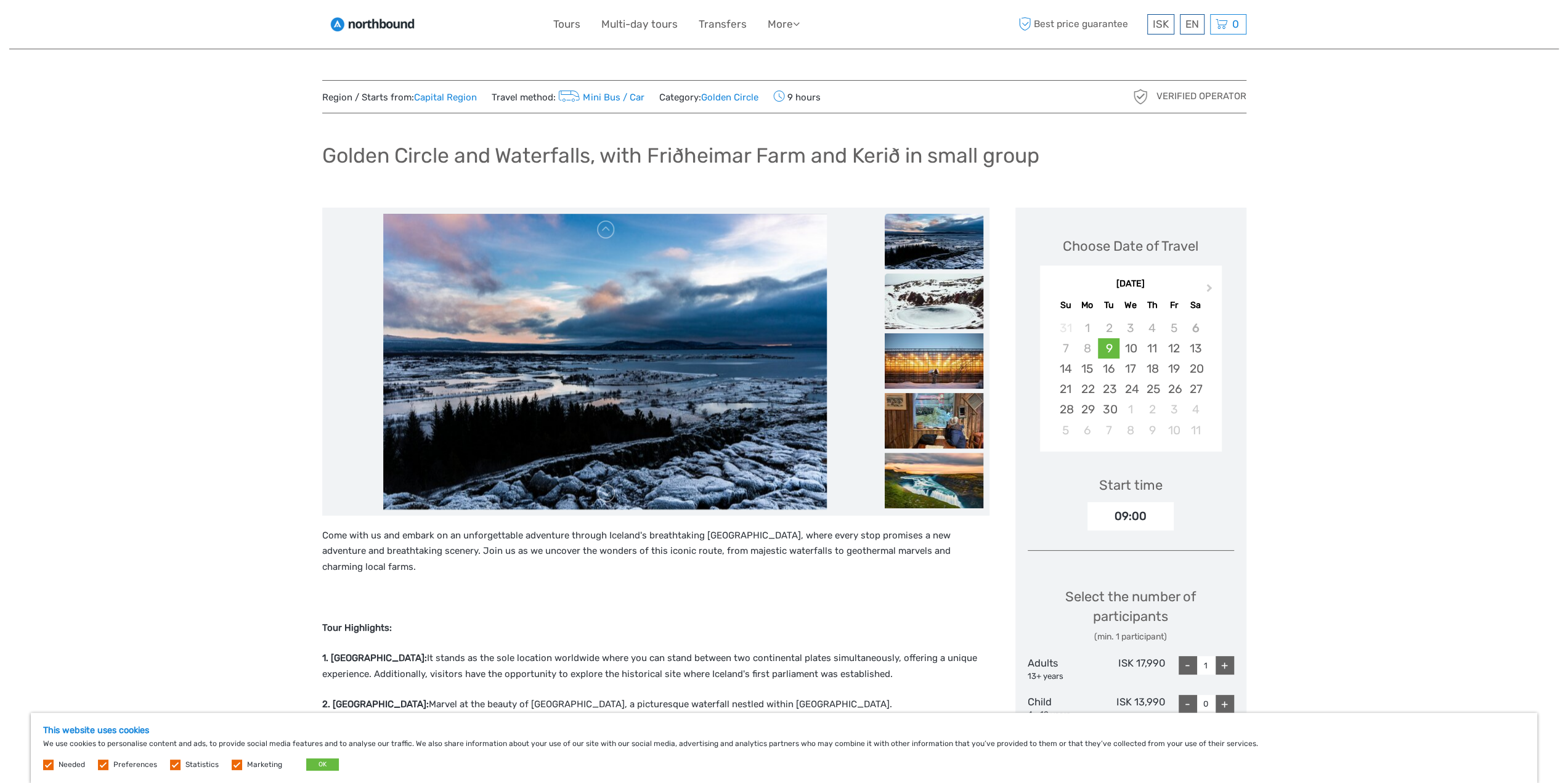
click at [928, 303] on img at bounding box center [933, 301] width 98 height 55
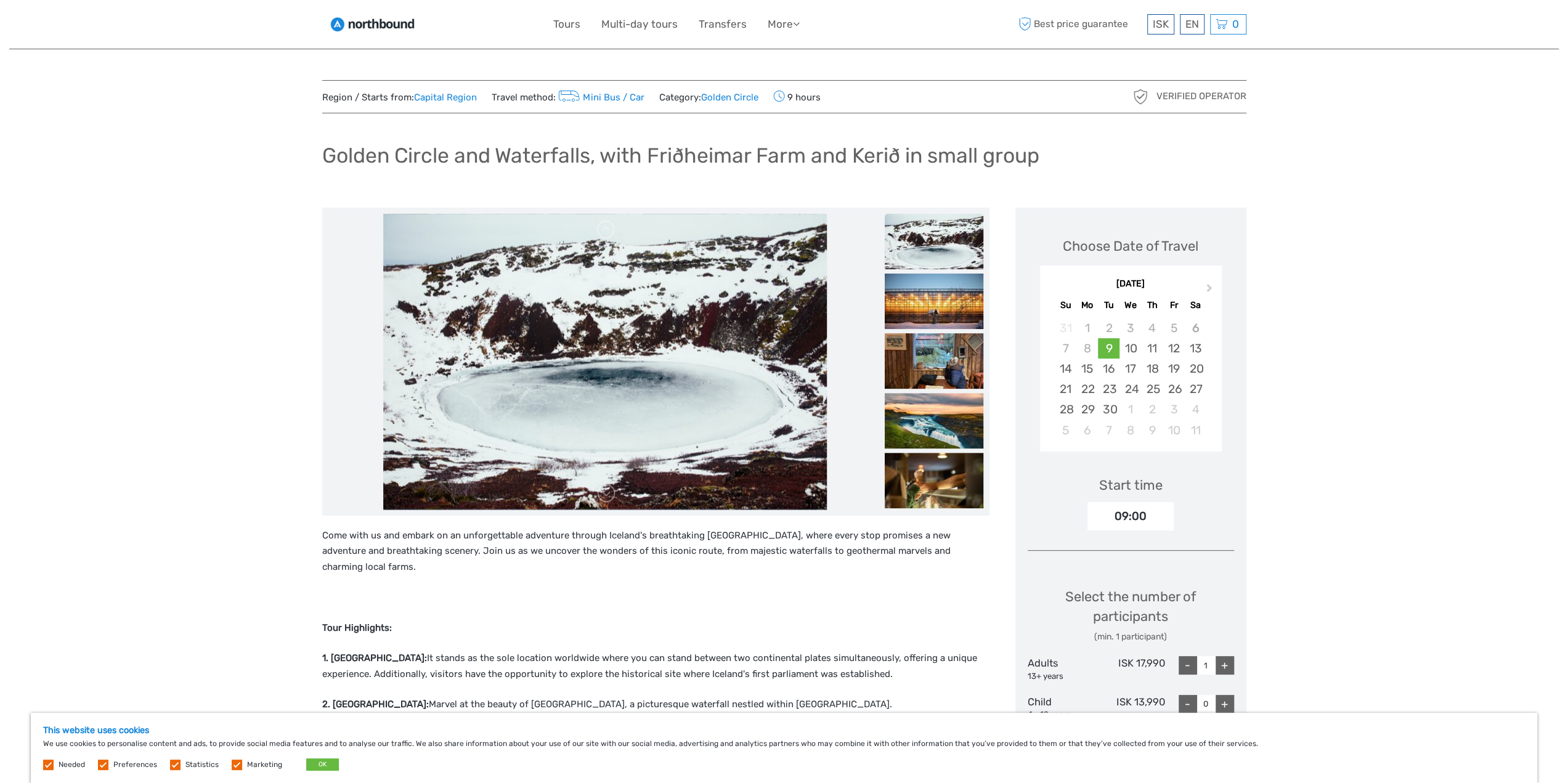
click at [928, 303] on img at bounding box center [933, 301] width 98 height 55
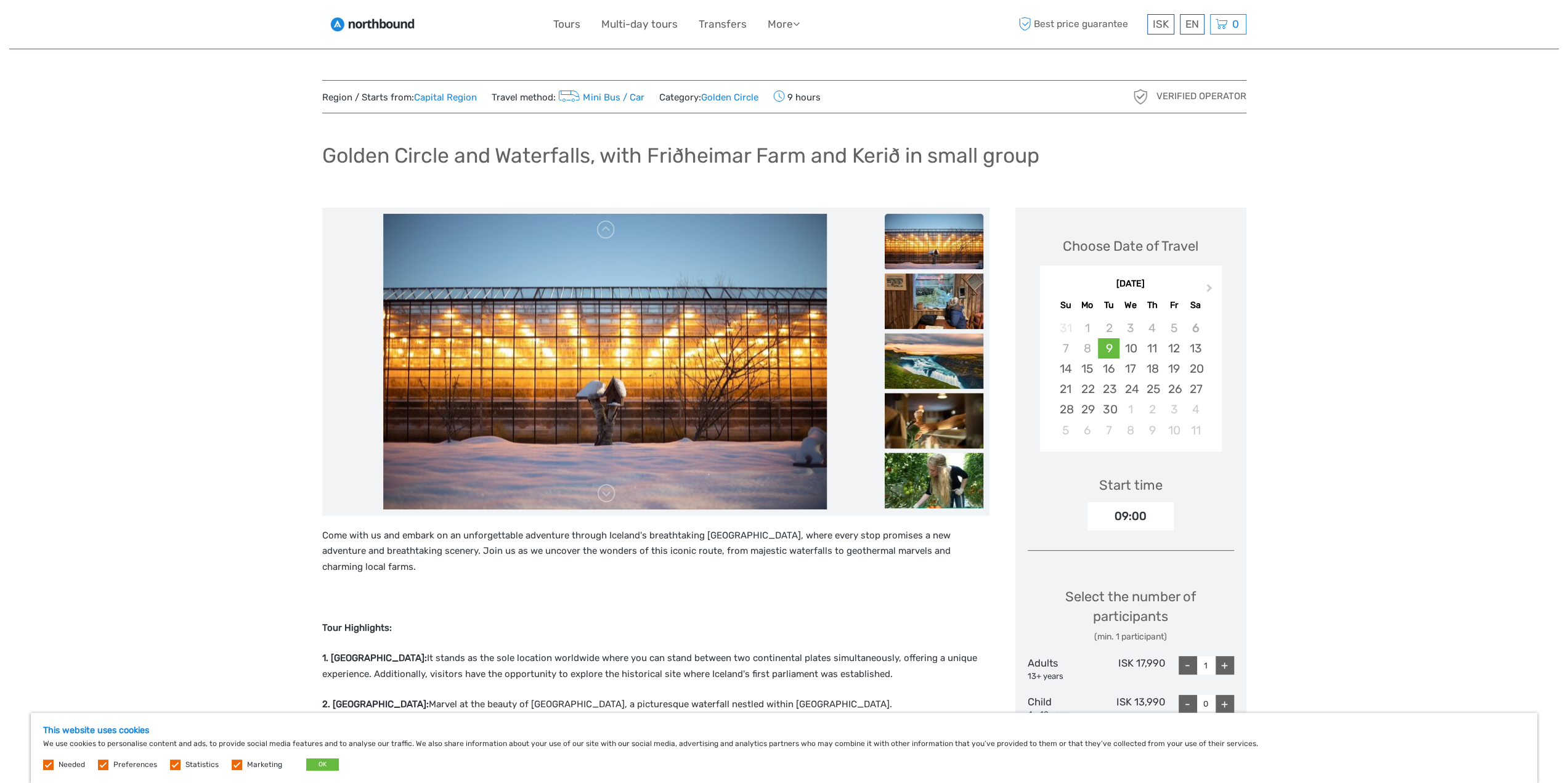
click at [928, 303] on img at bounding box center [933, 301] width 98 height 55
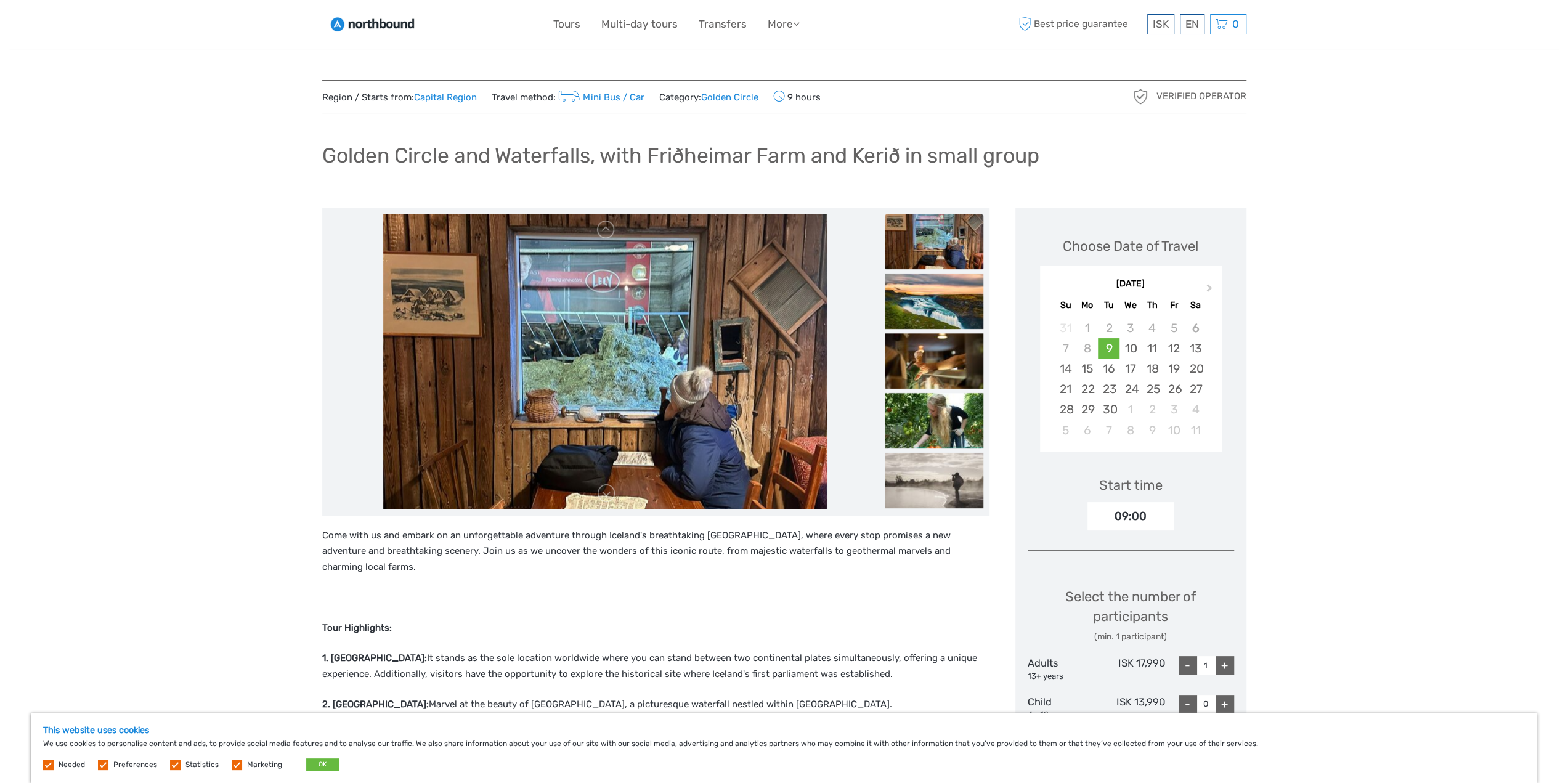
click at [928, 303] on img at bounding box center [933, 301] width 98 height 55
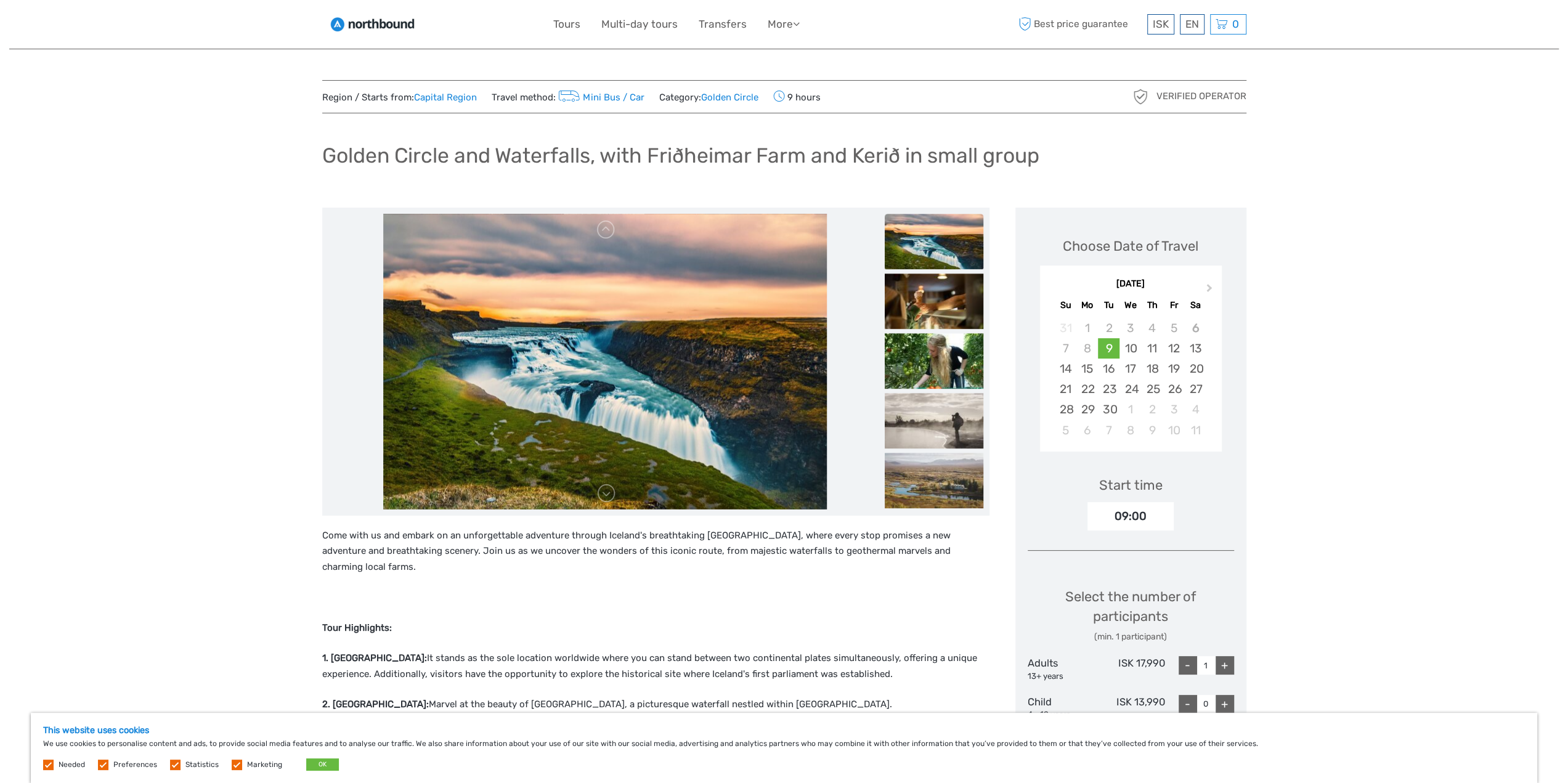
click at [928, 303] on img at bounding box center [933, 301] width 98 height 55
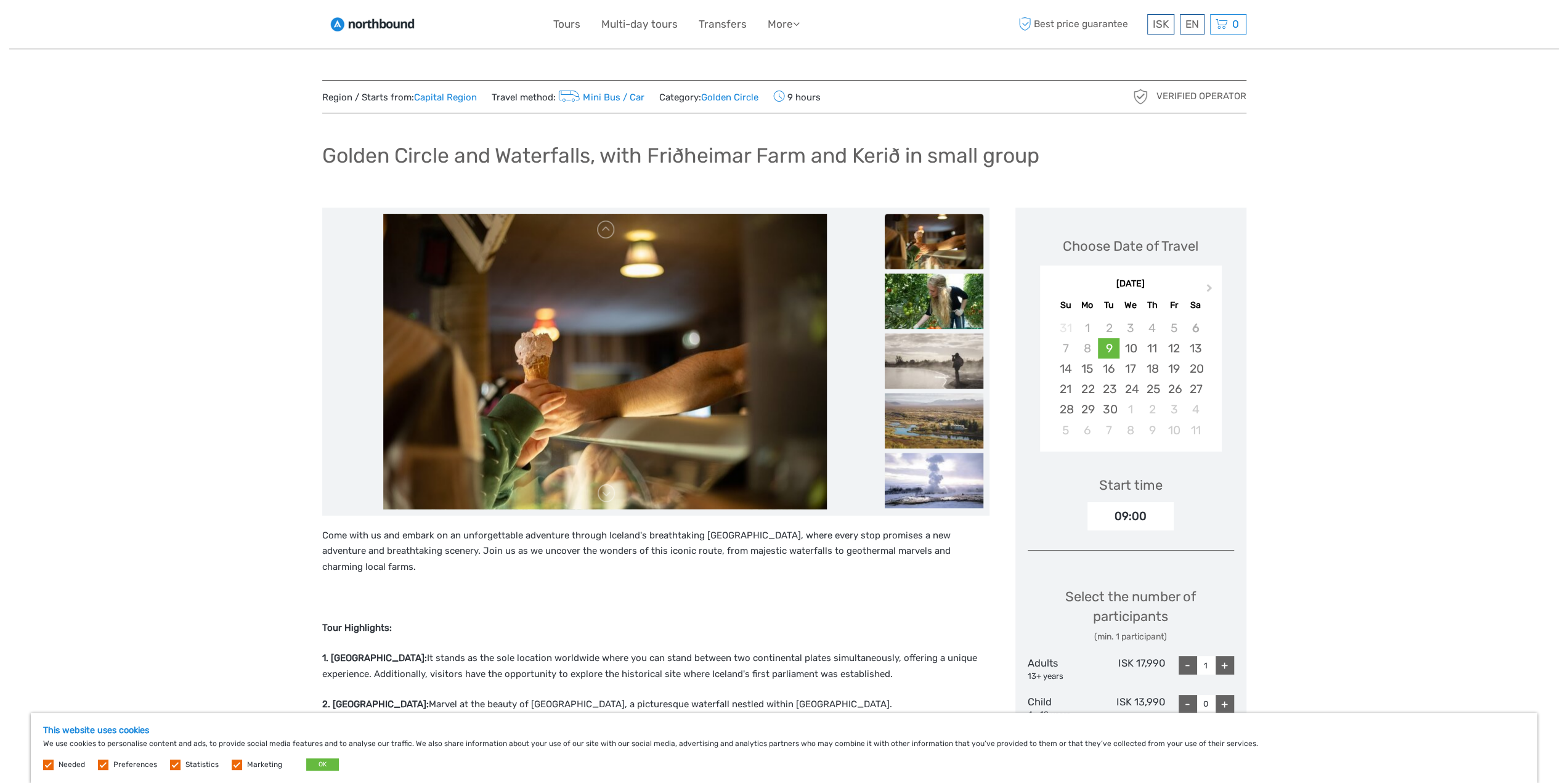
click at [928, 303] on img at bounding box center [933, 301] width 98 height 55
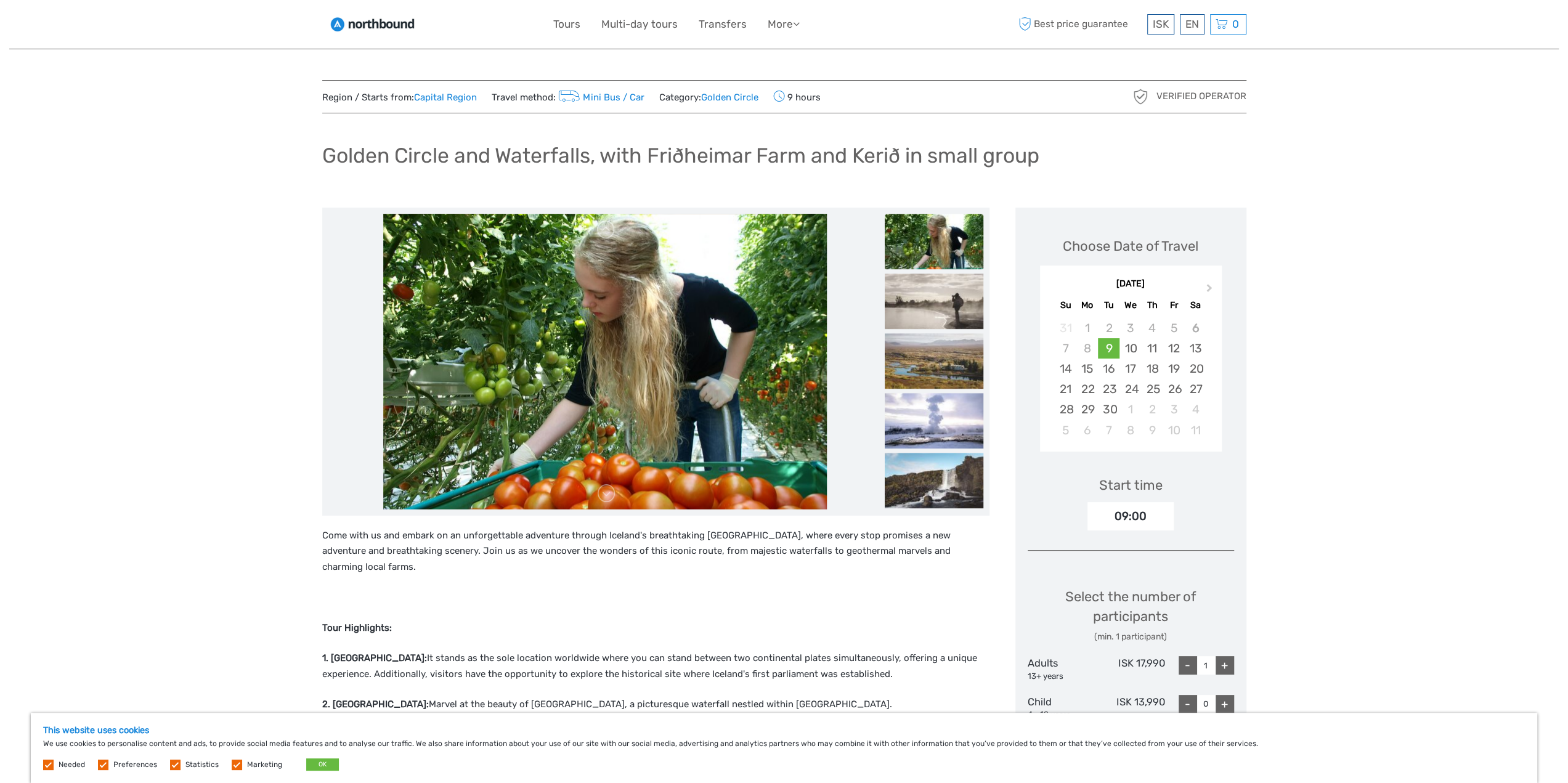
click at [928, 303] on img at bounding box center [933, 301] width 98 height 55
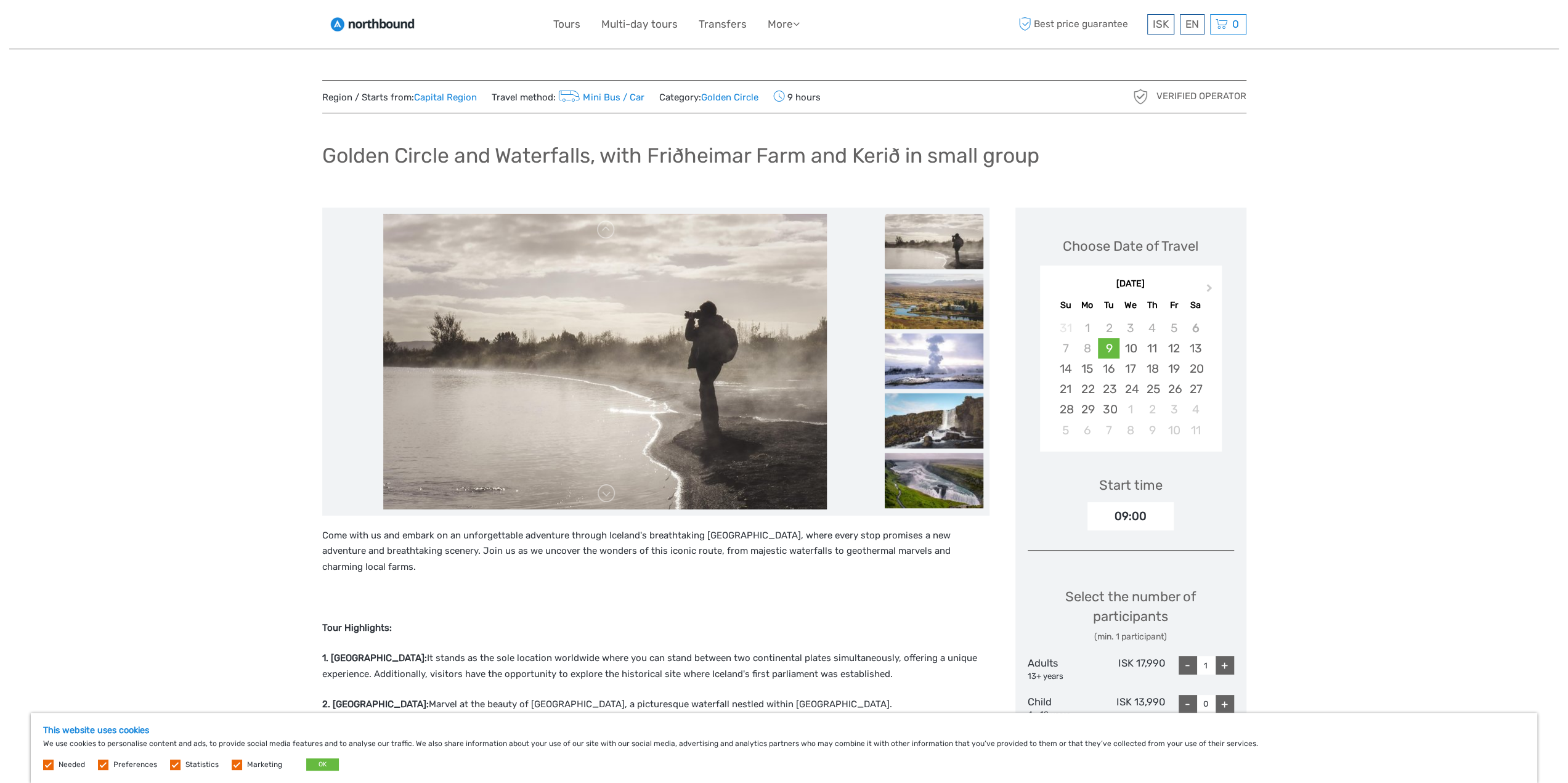
click at [928, 303] on img at bounding box center [933, 301] width 98 height 55
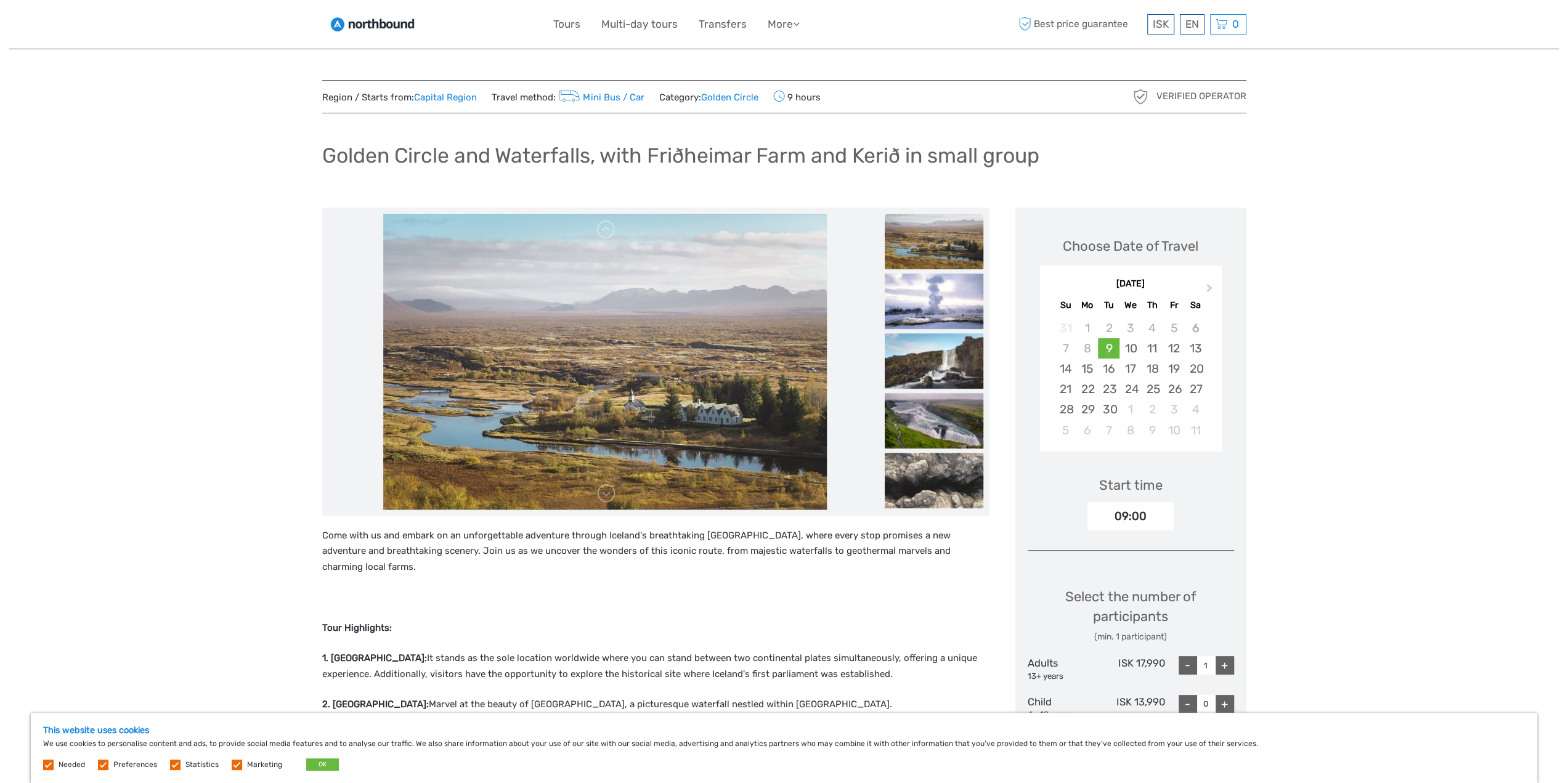
click at [928, 303] on img at bounding box center [933, 301] width 98 height 55
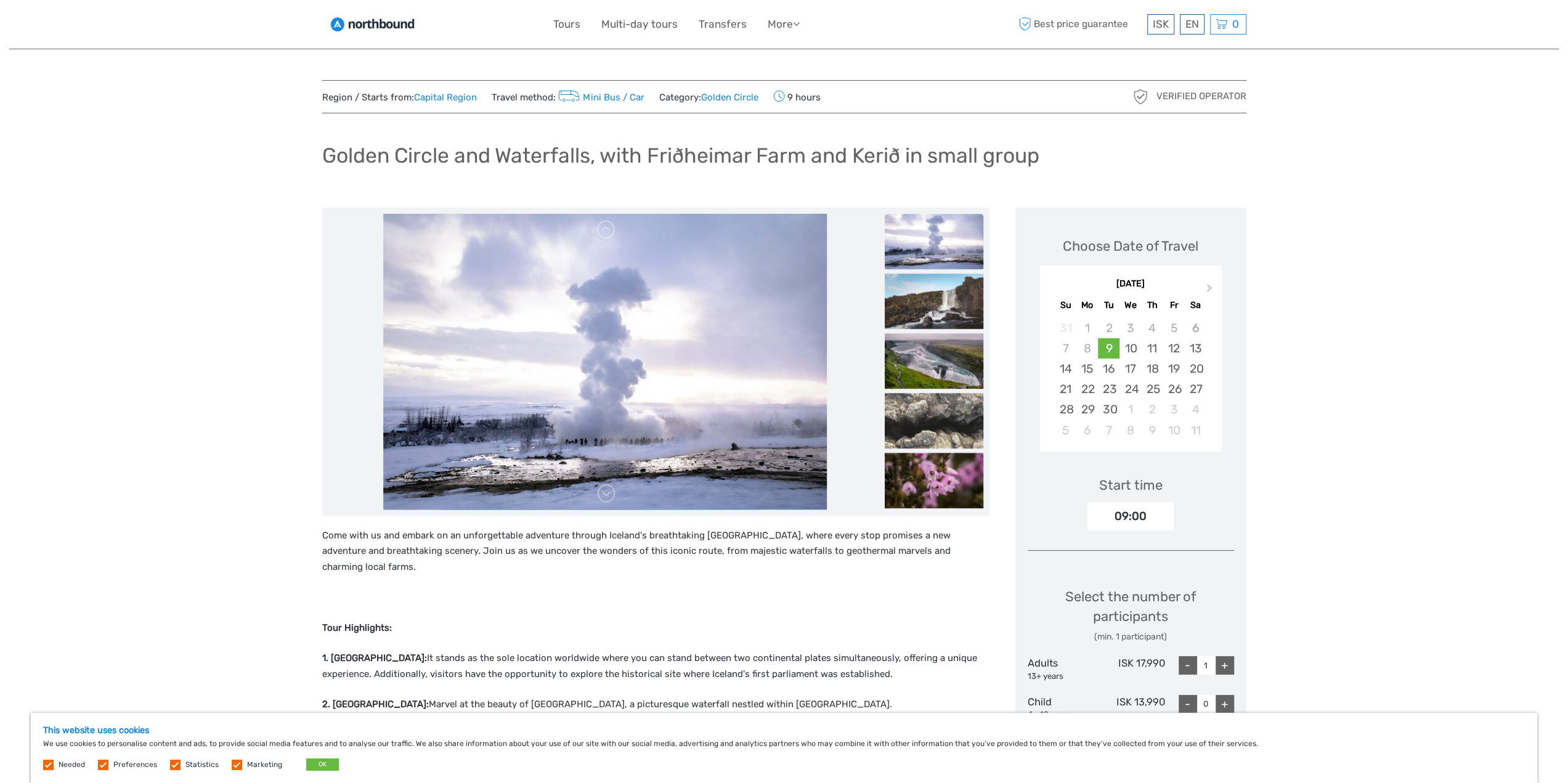
click at [928, 303] on img at bounding box center [933, 301] width 98 height 55
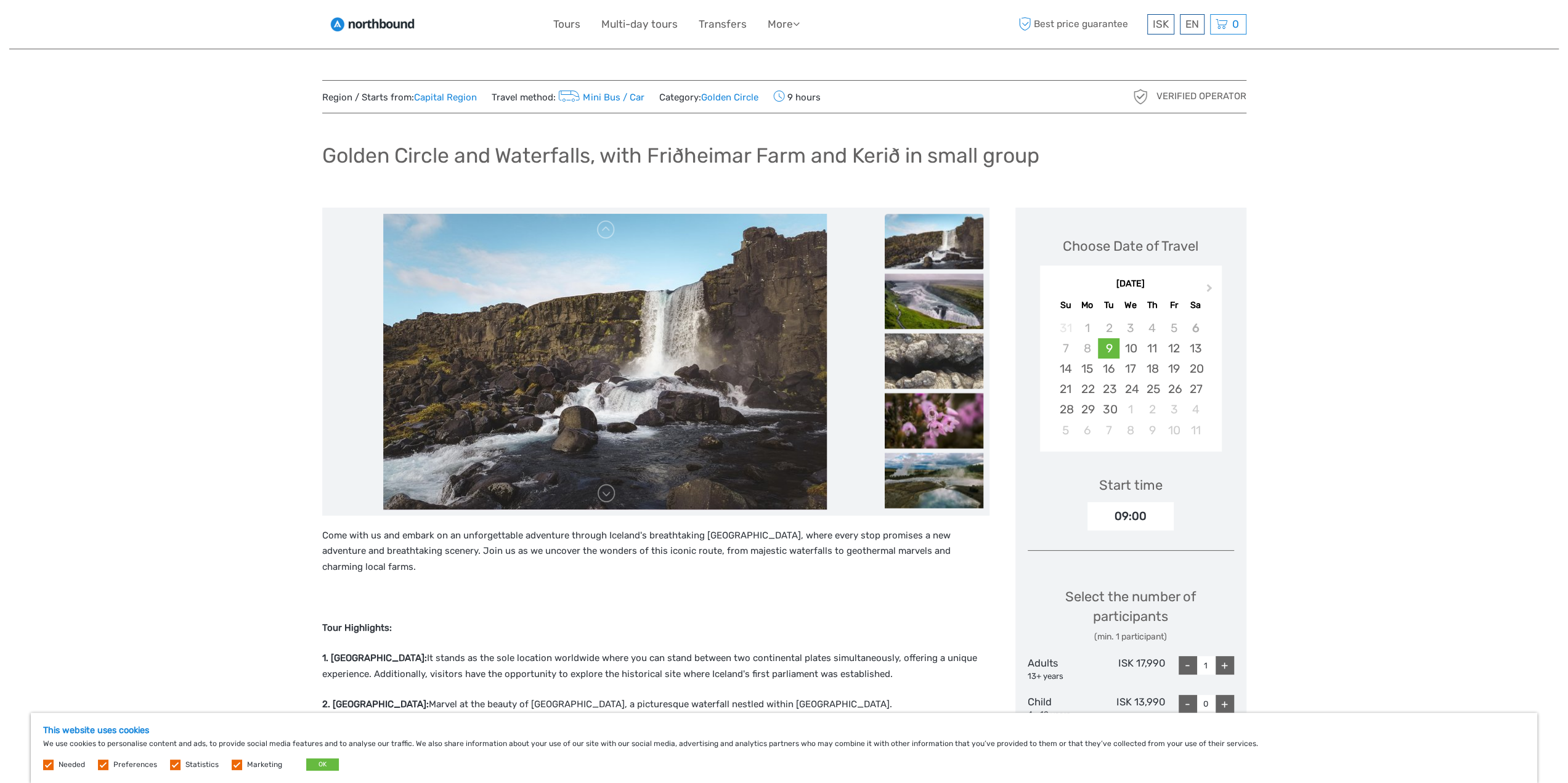
click at [928, 303] on img at bounding box center [933, 301] width 98 height 55
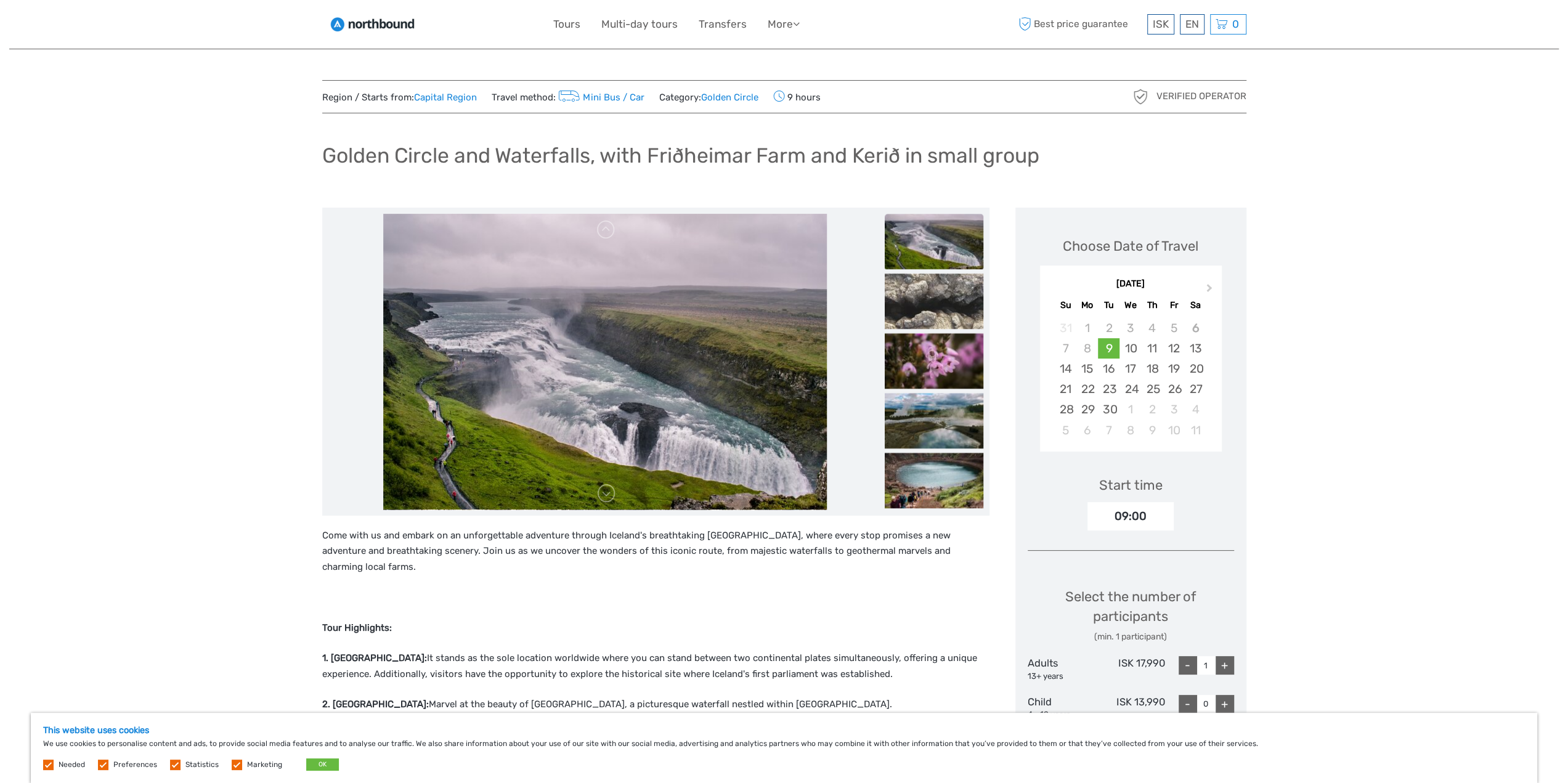
click at [928, 303] on img at bounding box center [933, 301] width 98 height 55
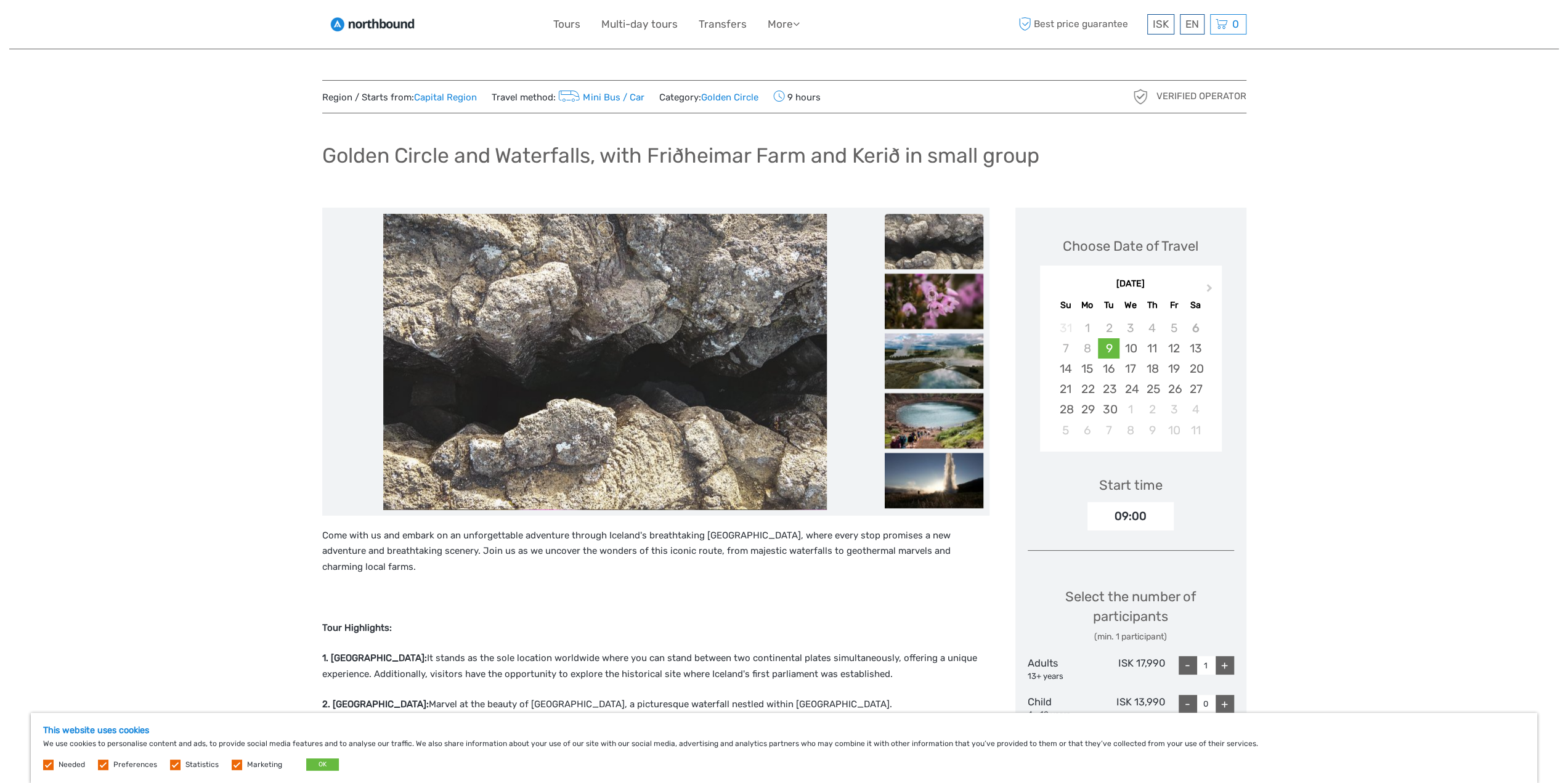
click at [928, 303] on img at bounding box center [933, 301] width 98 height 55
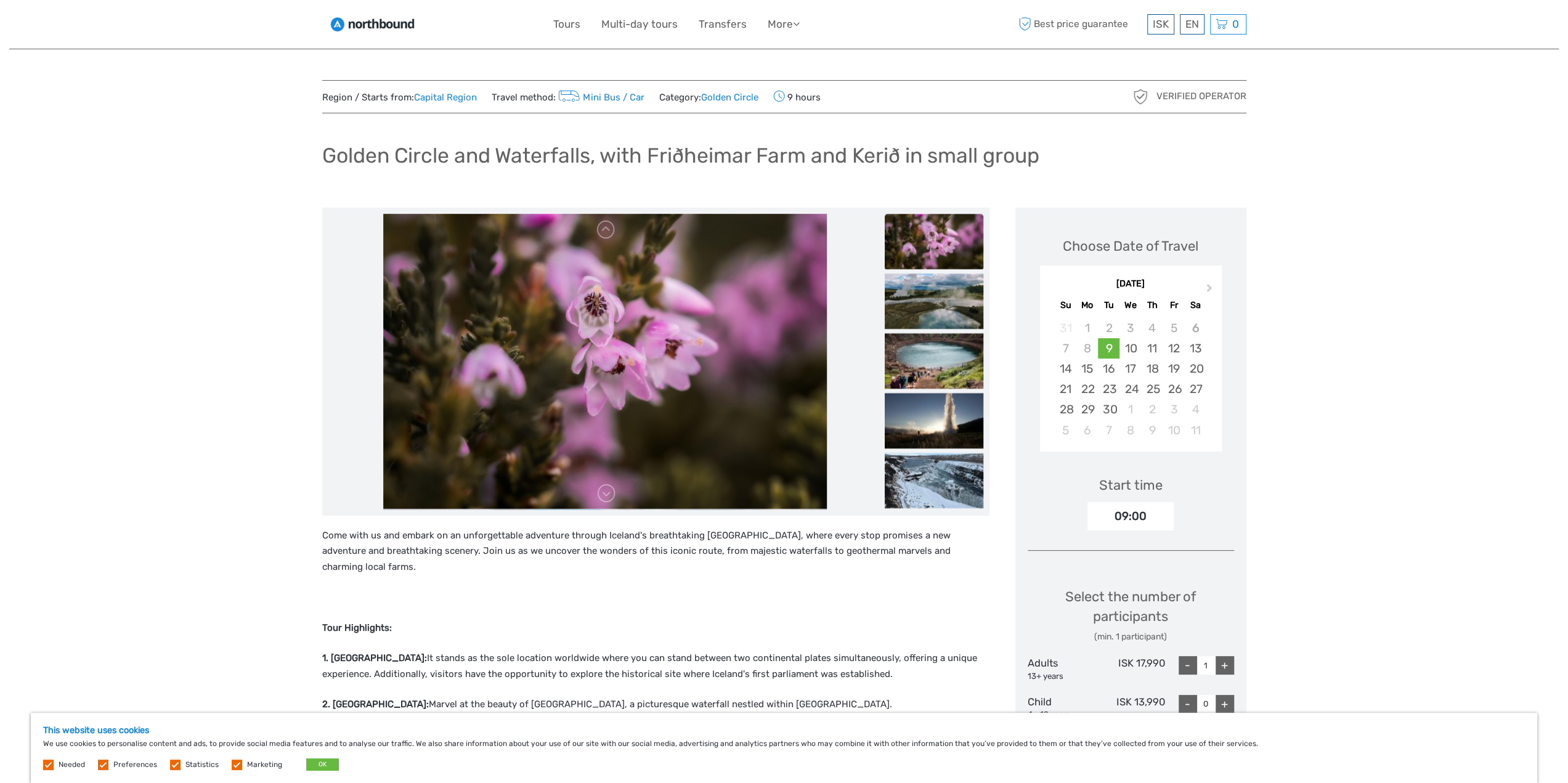
click at [928, 303] on img at bounding box center [933, 301] width 98 height 55
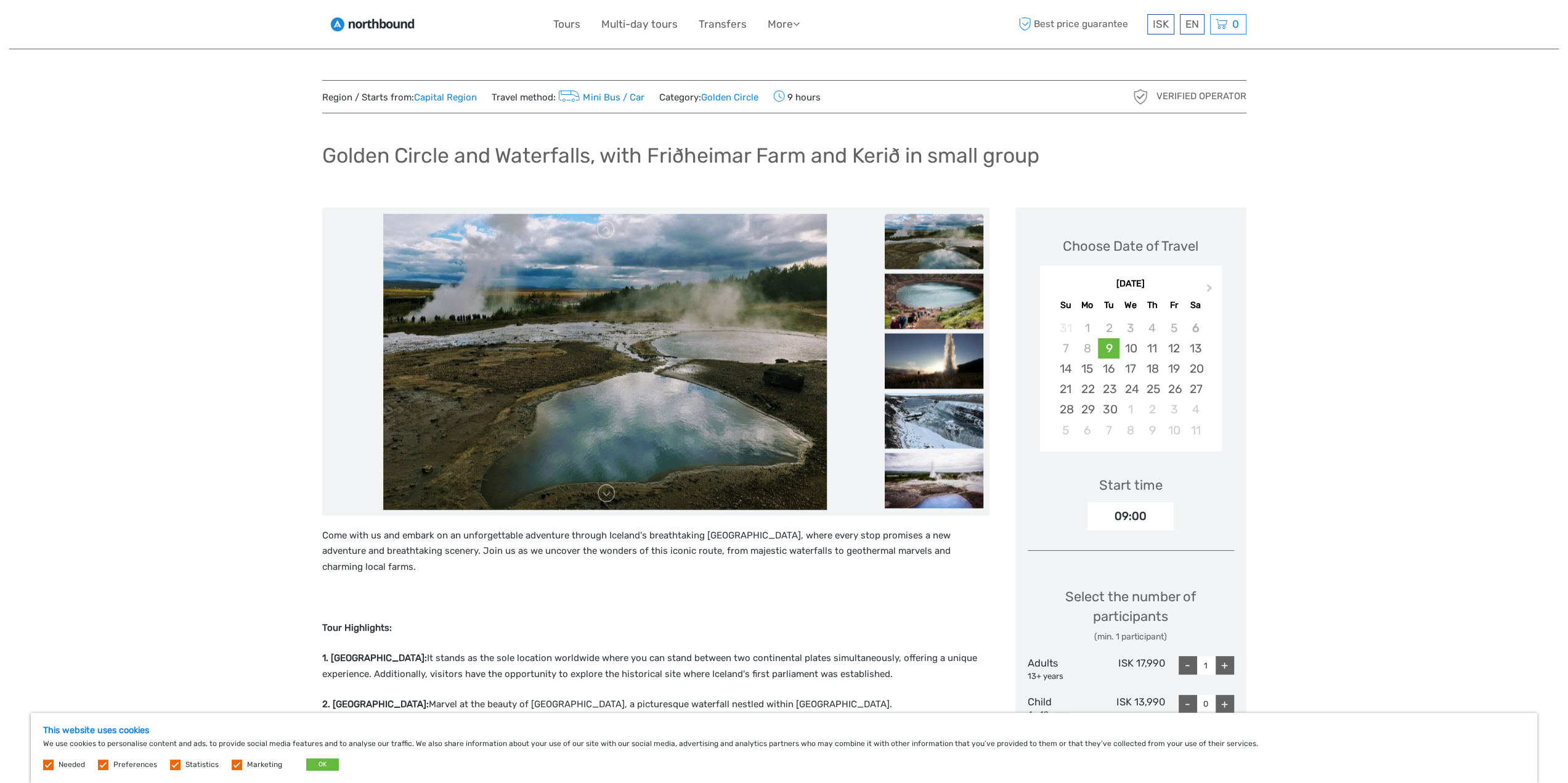
click at [928, 303] on img at bounding box center [933, 301] width 98 height 55
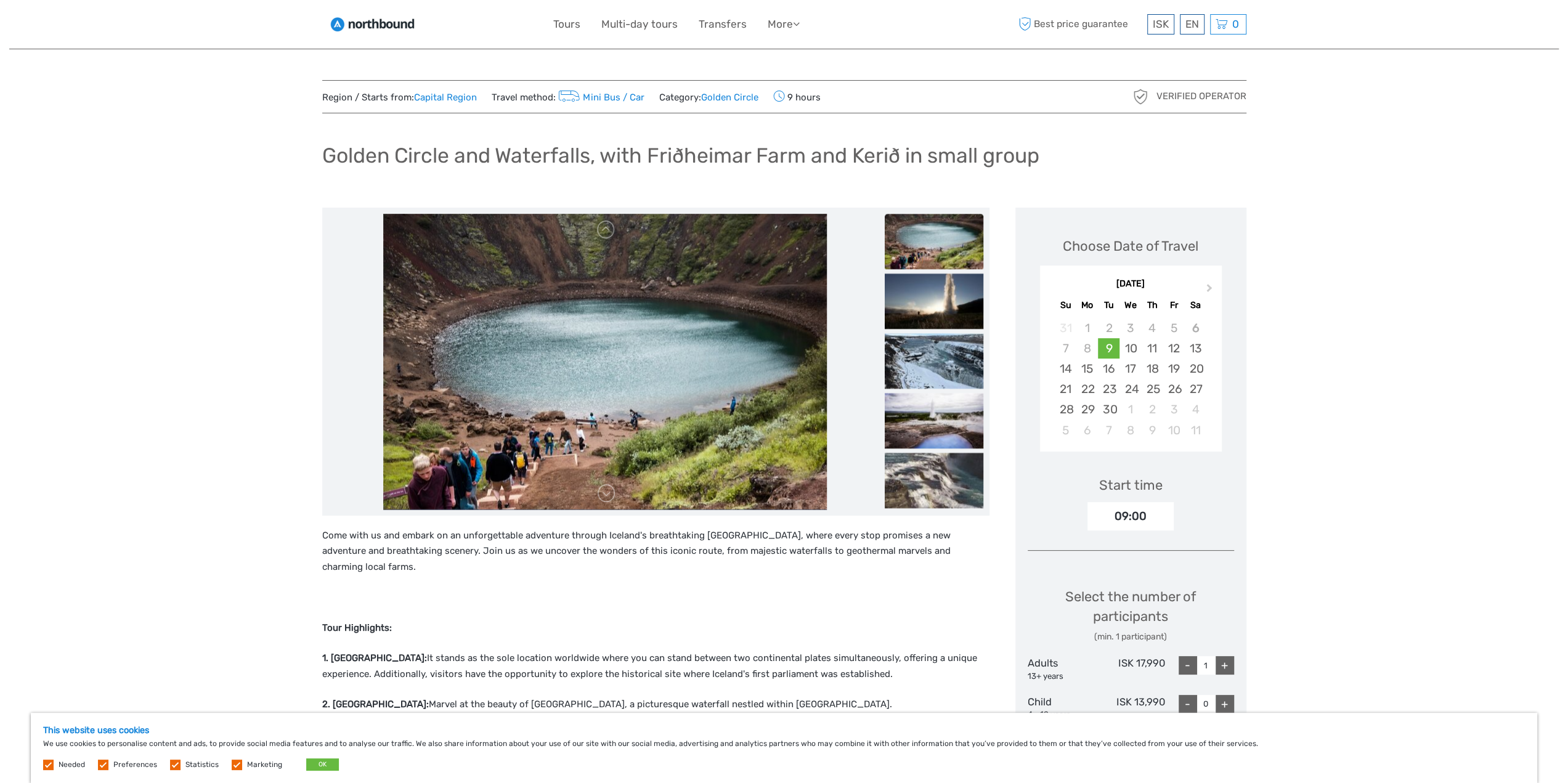
click at [928, 303] on img at bounding box center [933, 301] width 98 height 55
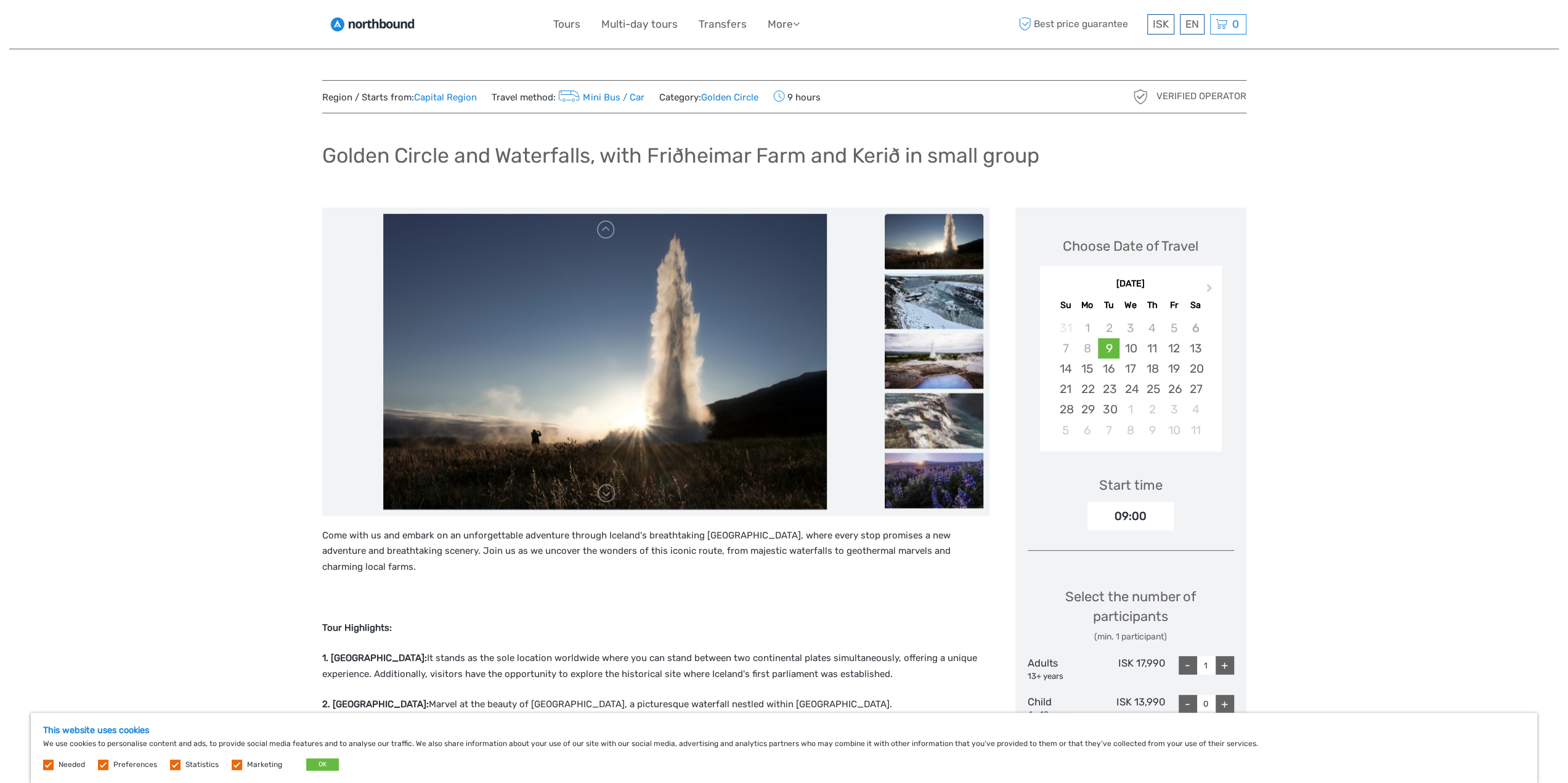
click at [928, 303] on img at bounding box center [933, 301] width 98 height 55
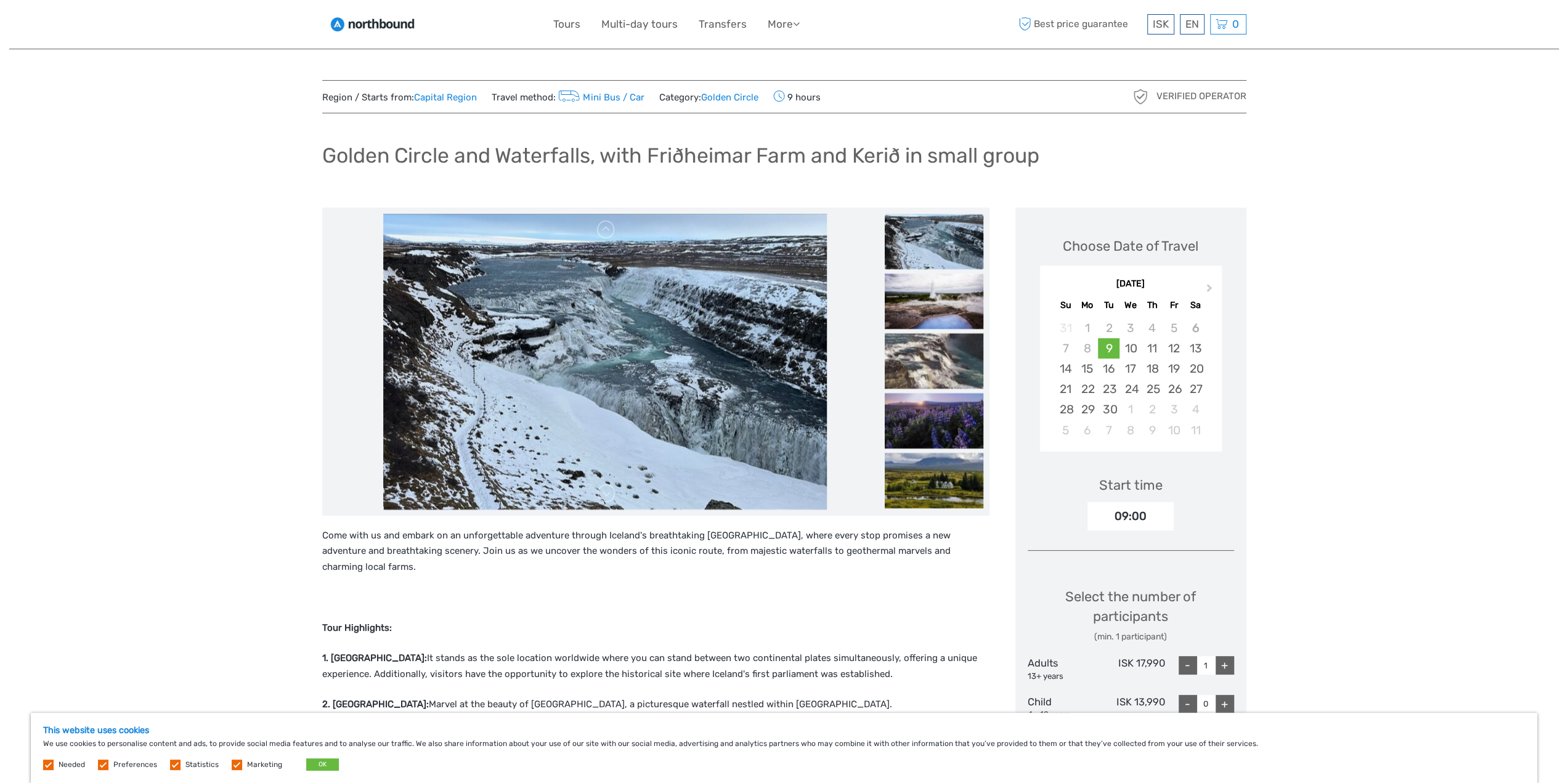
click at [928, 303] on img at bounding box center [933, 301] width 98 height 55
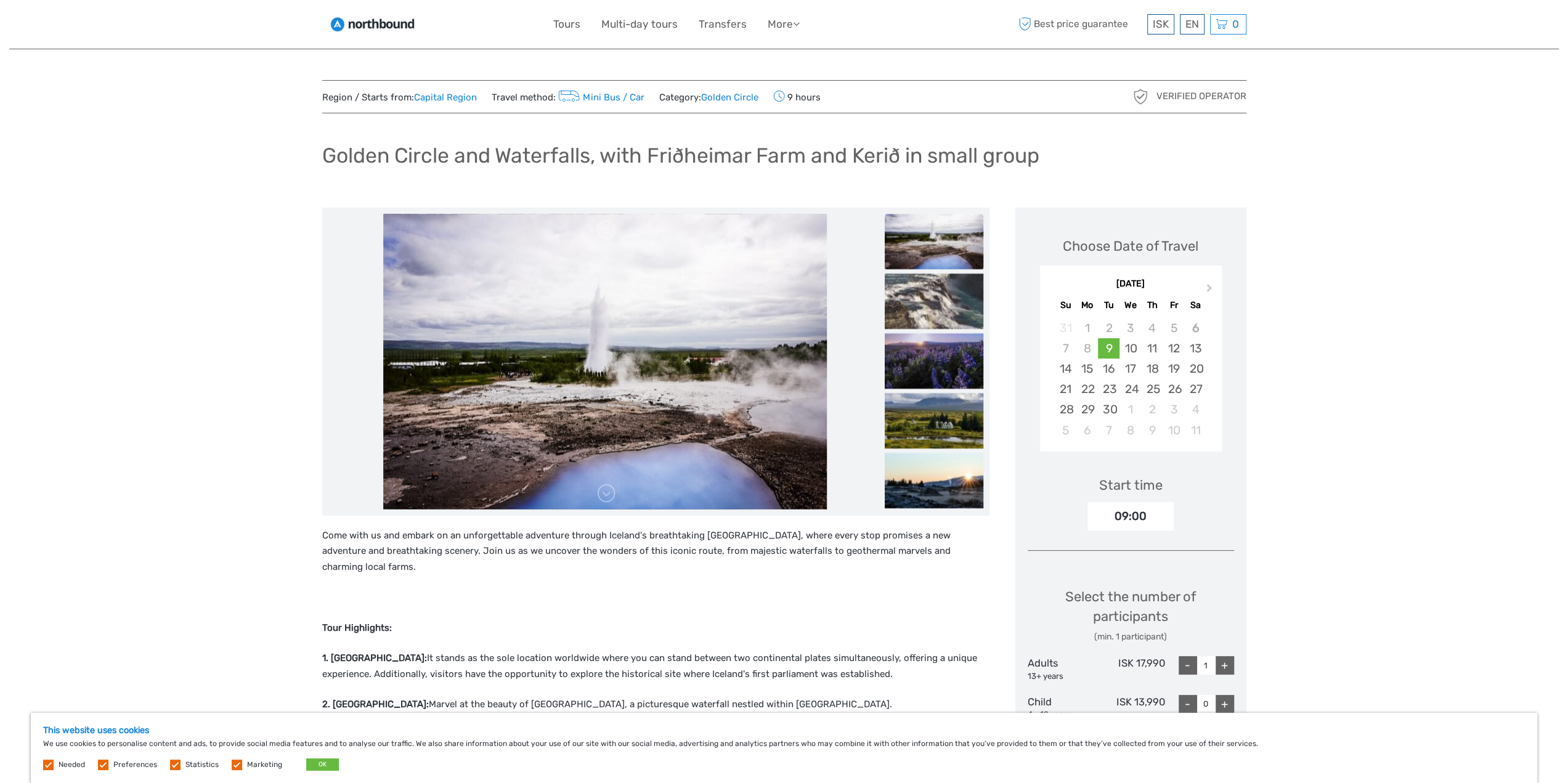
click at [928, 303] on img at bounding box center [933, 301] width 98 height 55
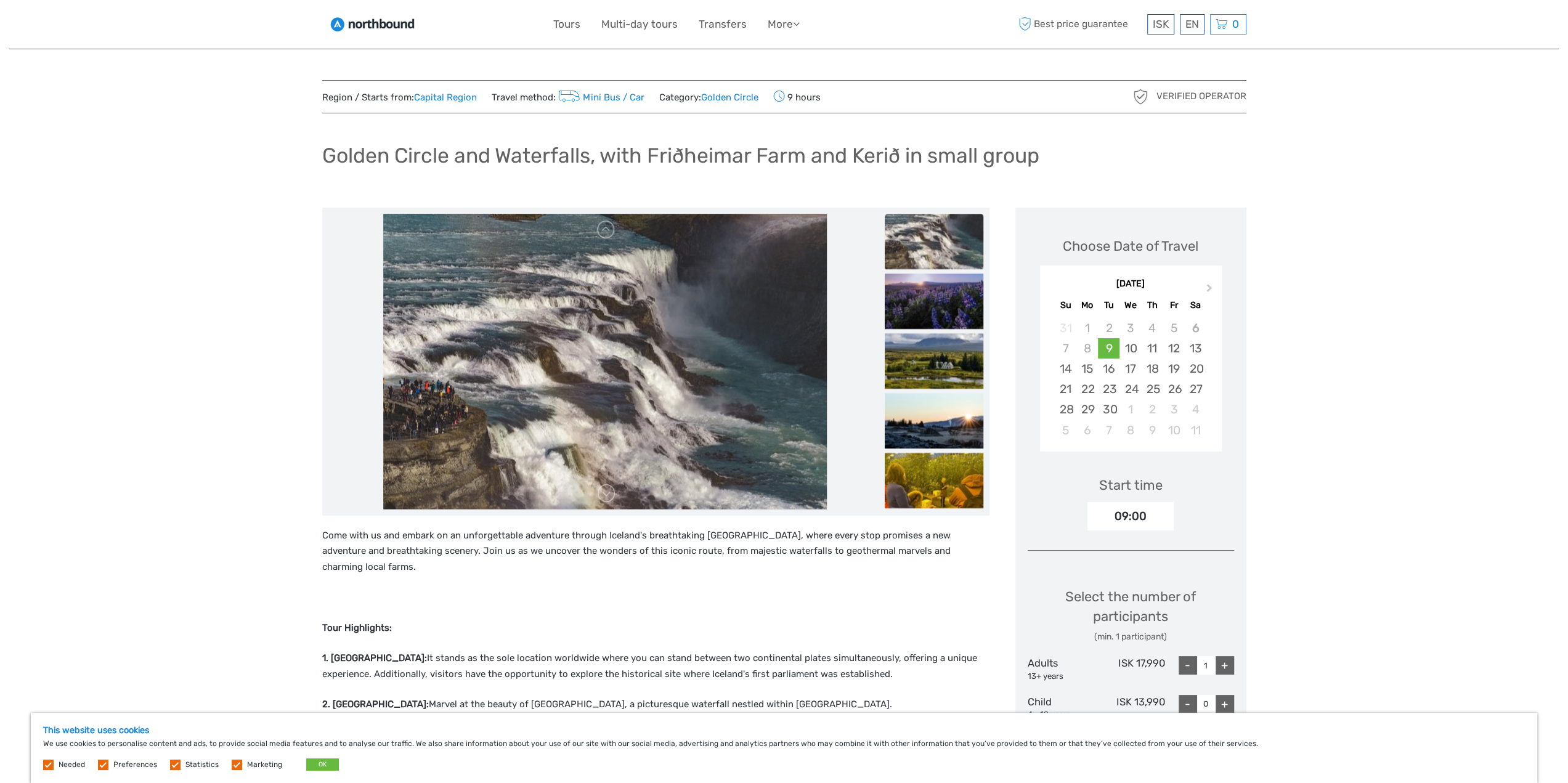
click at [928, 303] on img at bounding box center [933, 301] width 98 height 55
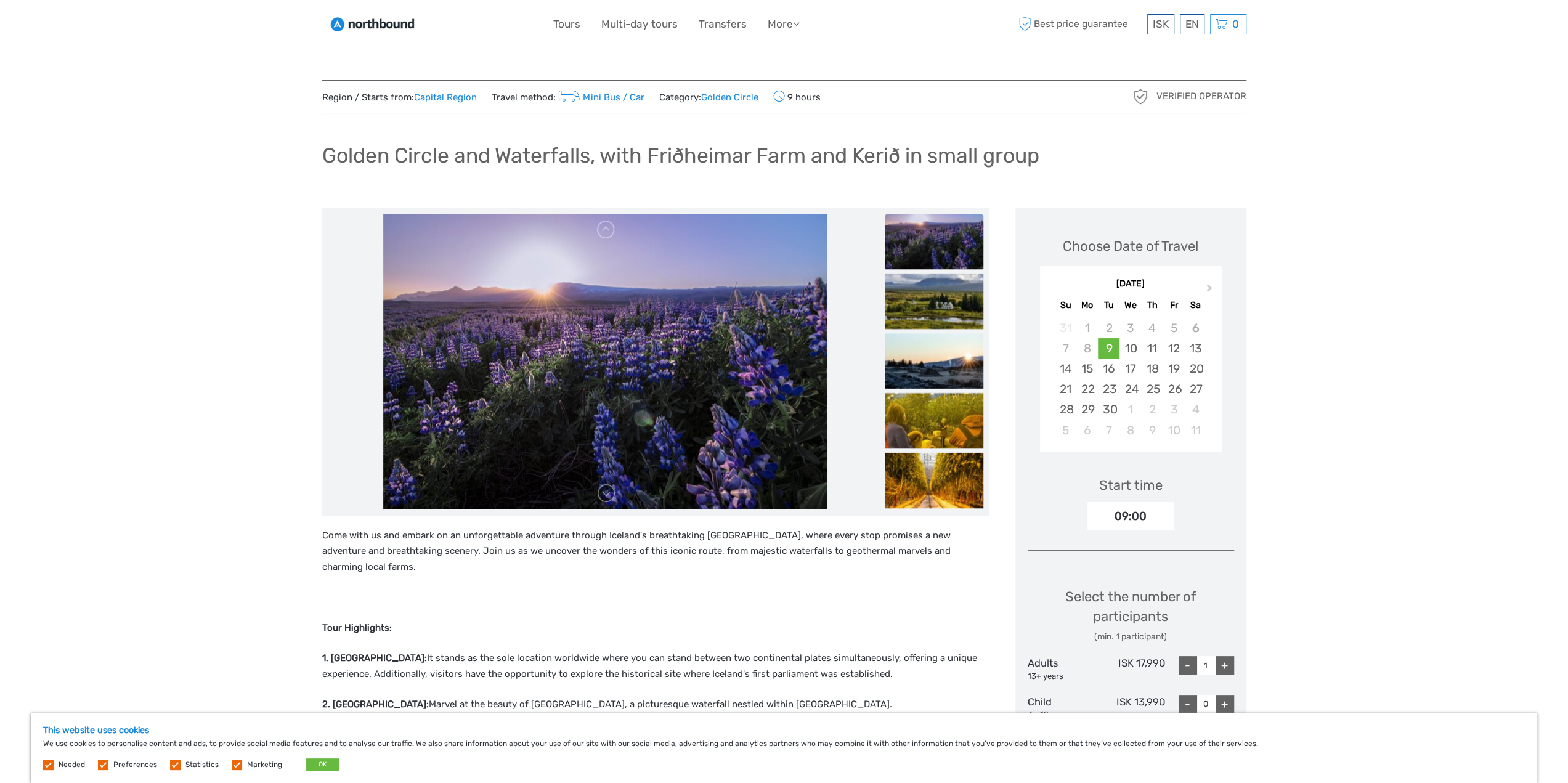
click at [928, 303] on img at bounding box center [933, 301] width 98 height 55
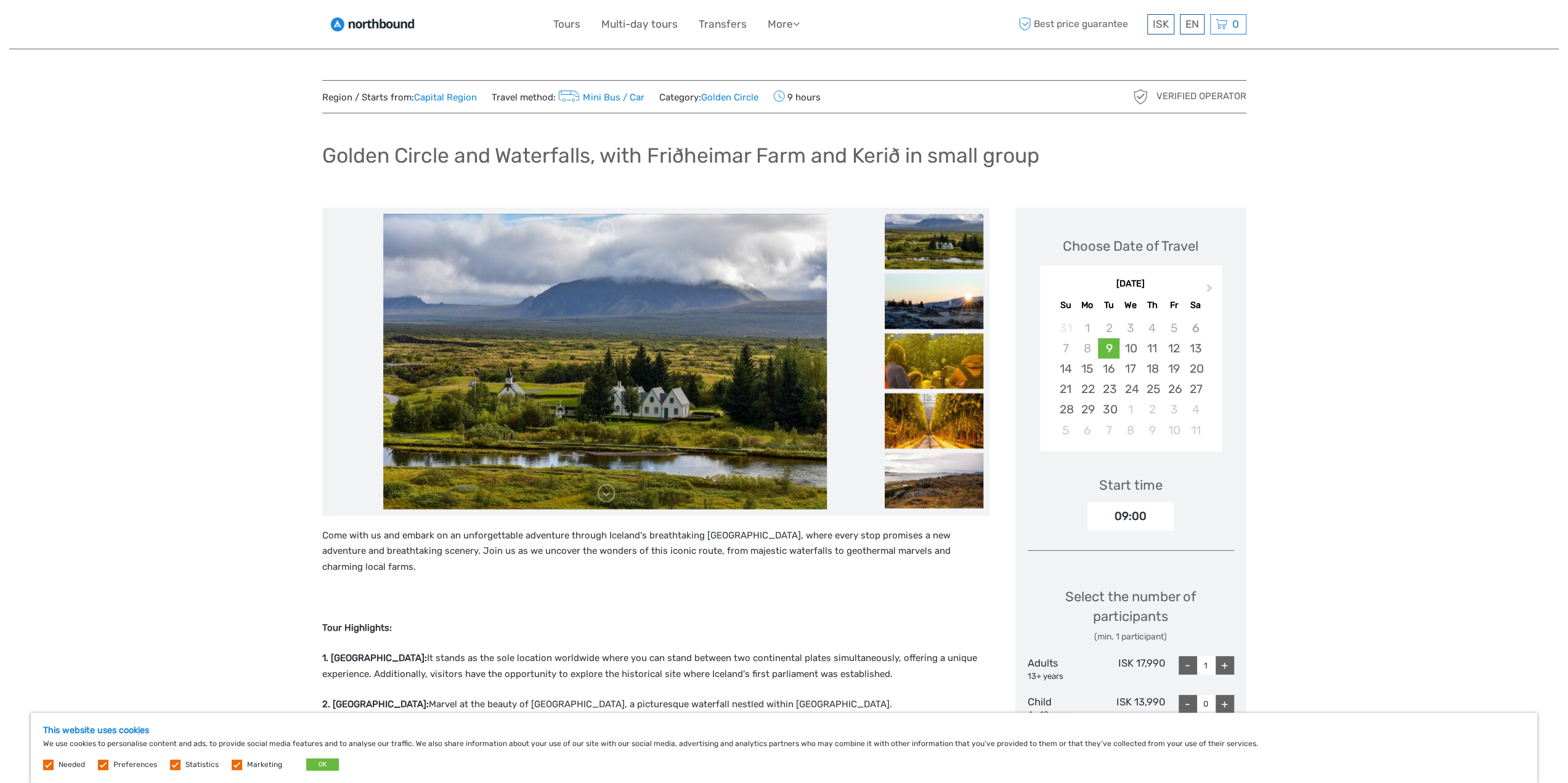
click at [928, 303] on img at bounding box center [933, 301] width 98 height 55
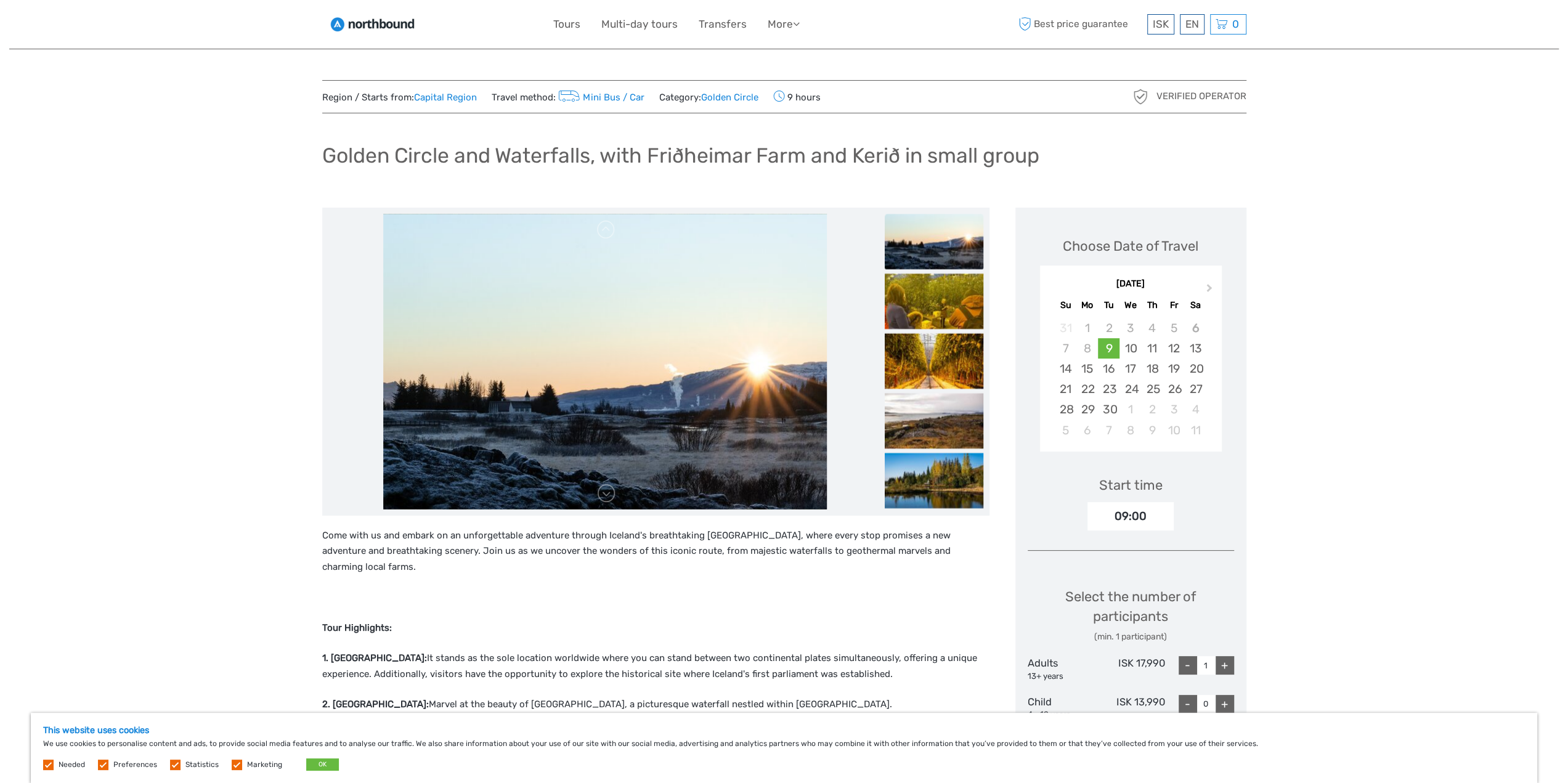
click at [928, 303] on img at bounding box center [933, 301] width 98 height 55
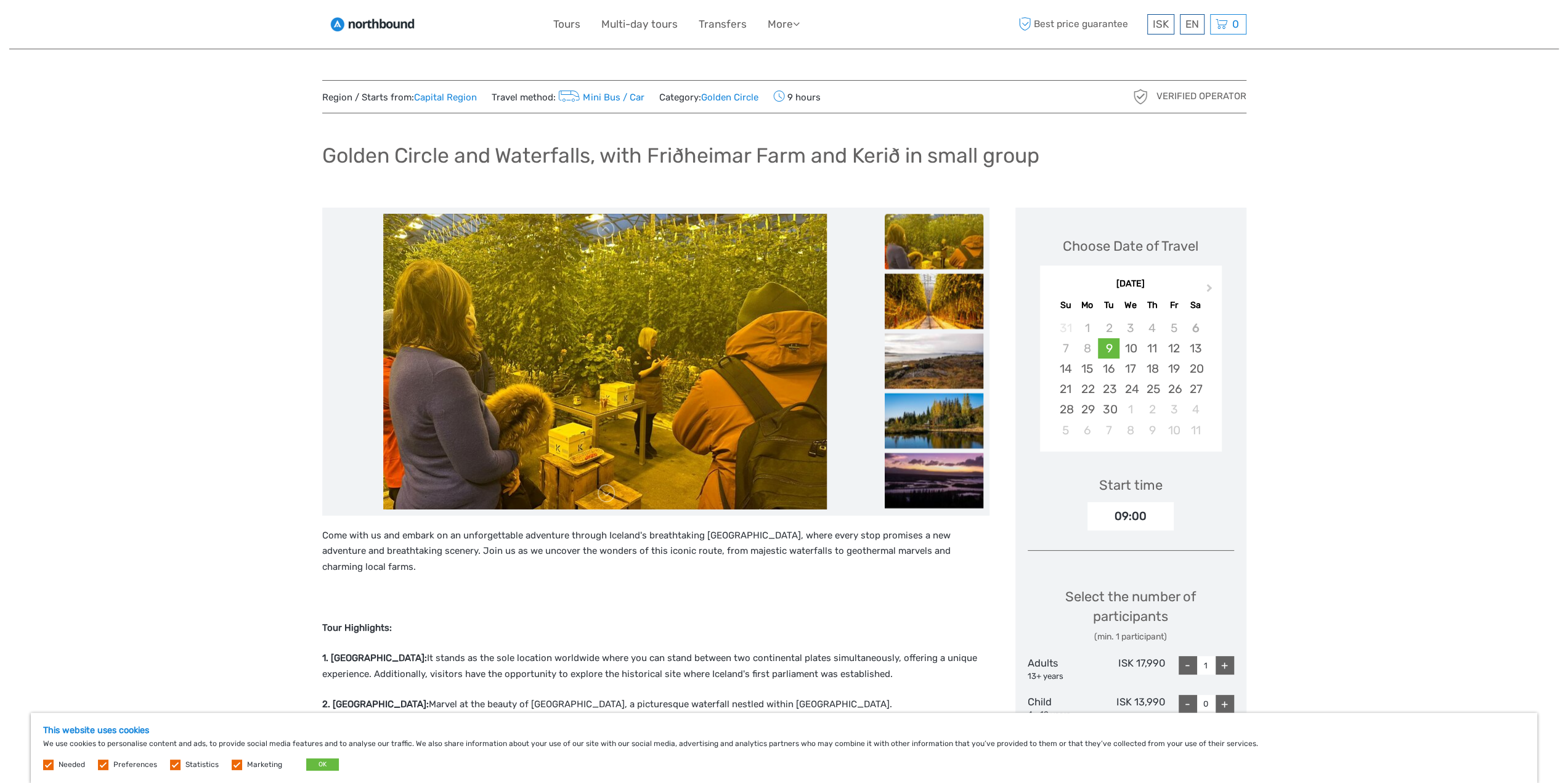
click at [928, 303] on img at bounding box center [933, 301] width 98 height 55
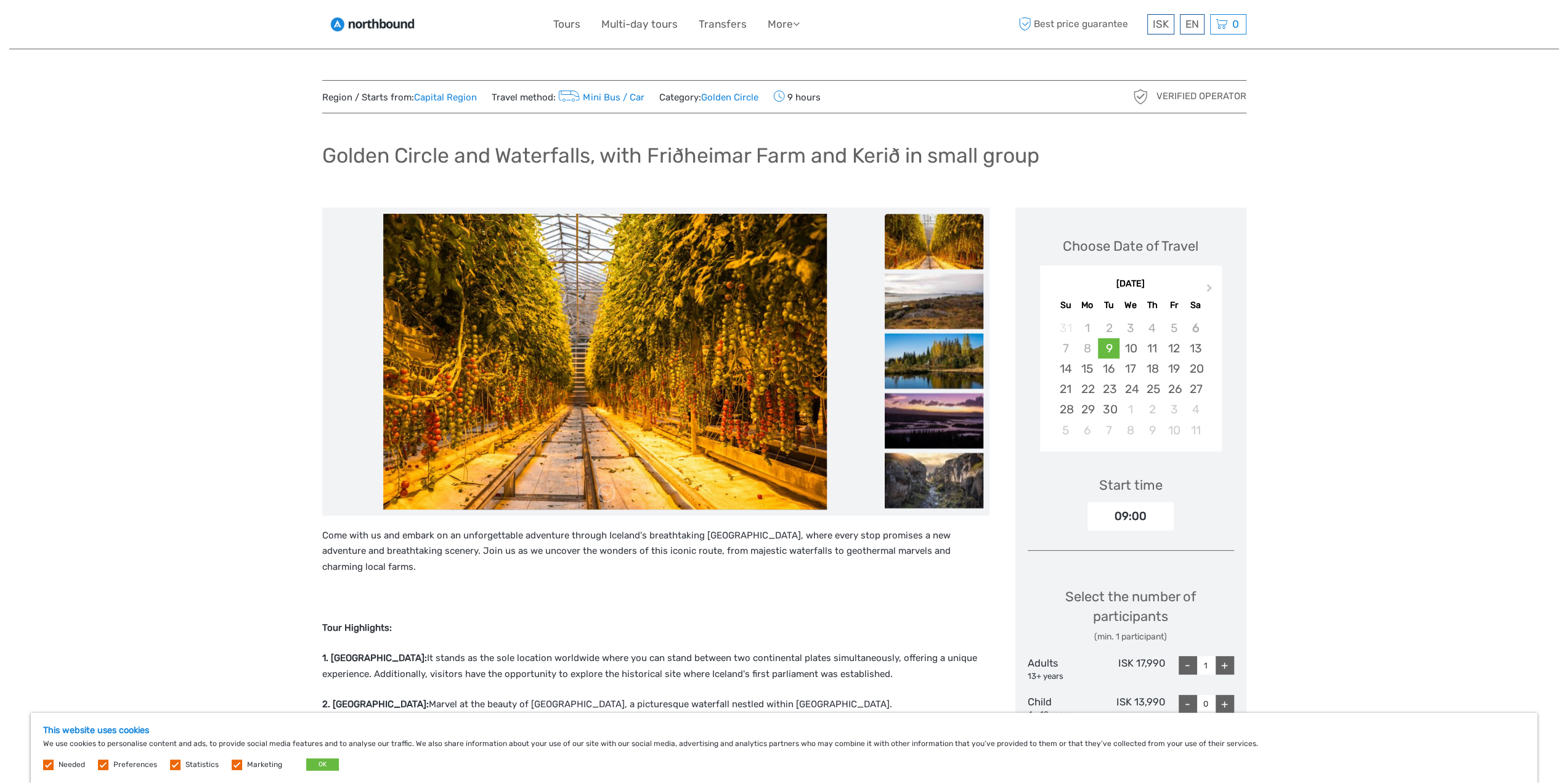
click at [928, 303] on img at bounding box center [933, 301] width 98 height 55
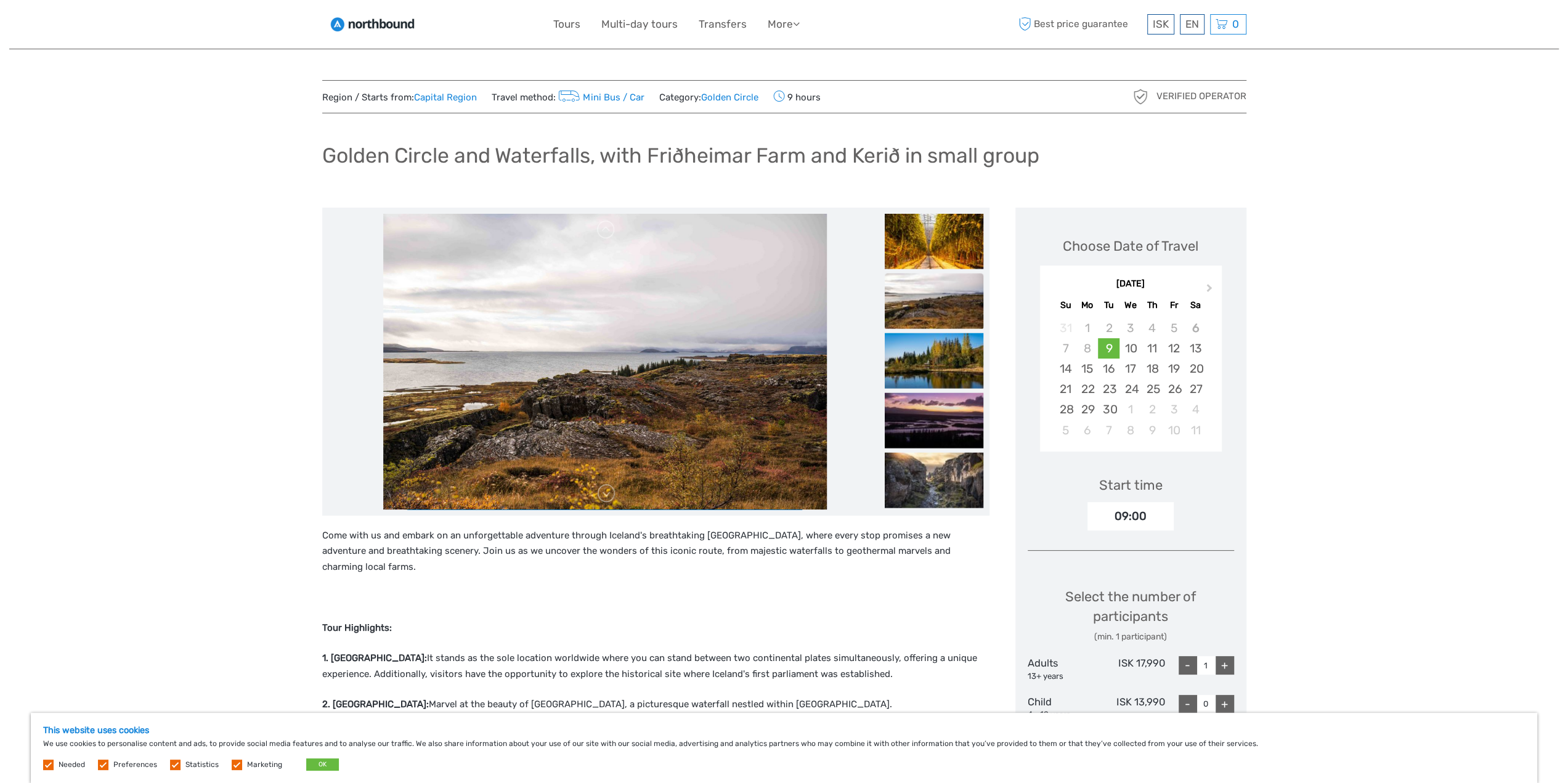
click at [928, 303] on img at bounding box center [933, 301] width 98 height 55
click at [922, 362] on img at bounding box center [933, 360] width 98 height 55
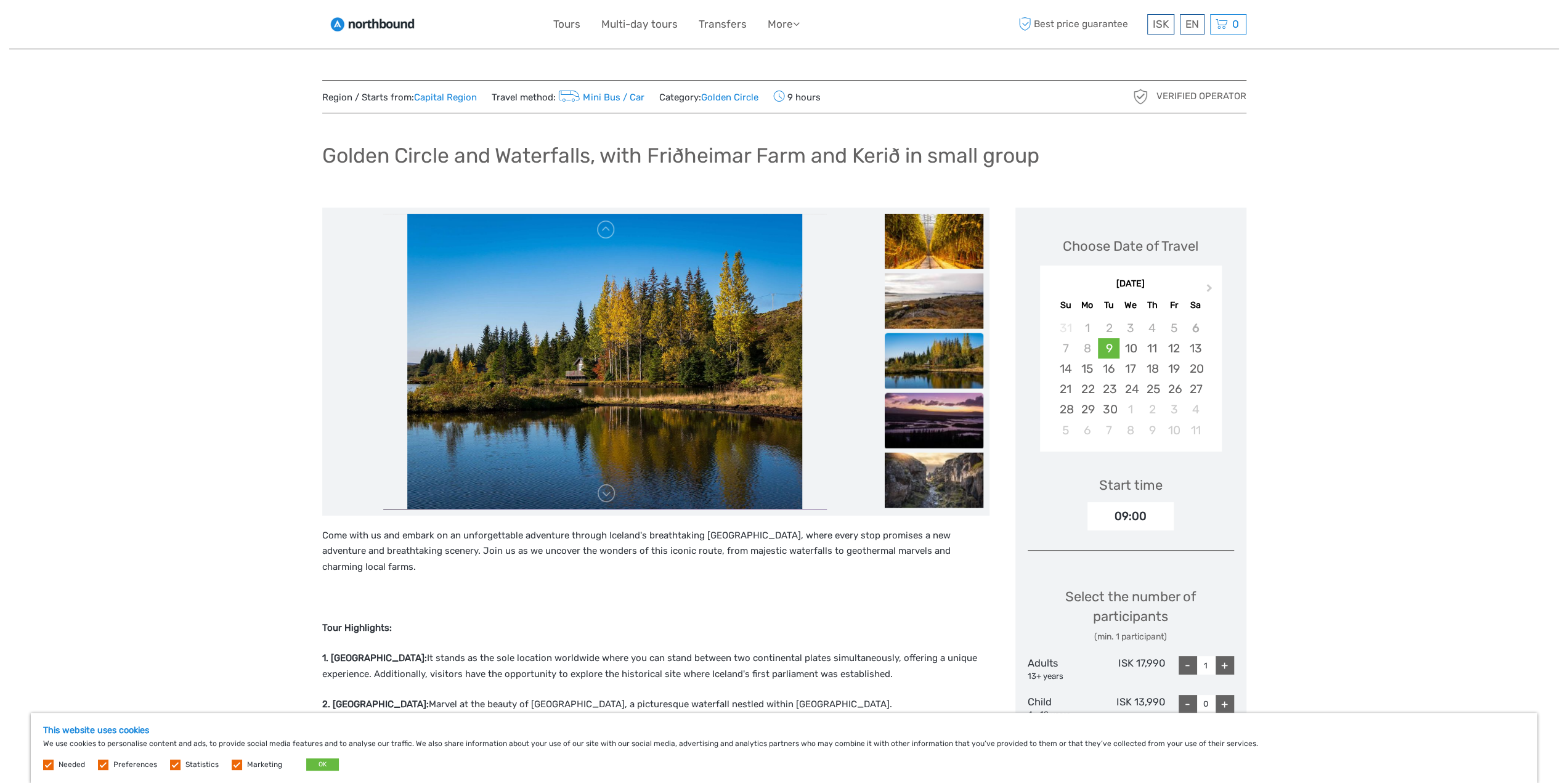
click at [924, 417] on img at bounding box center [933, 420] width 98 height 55
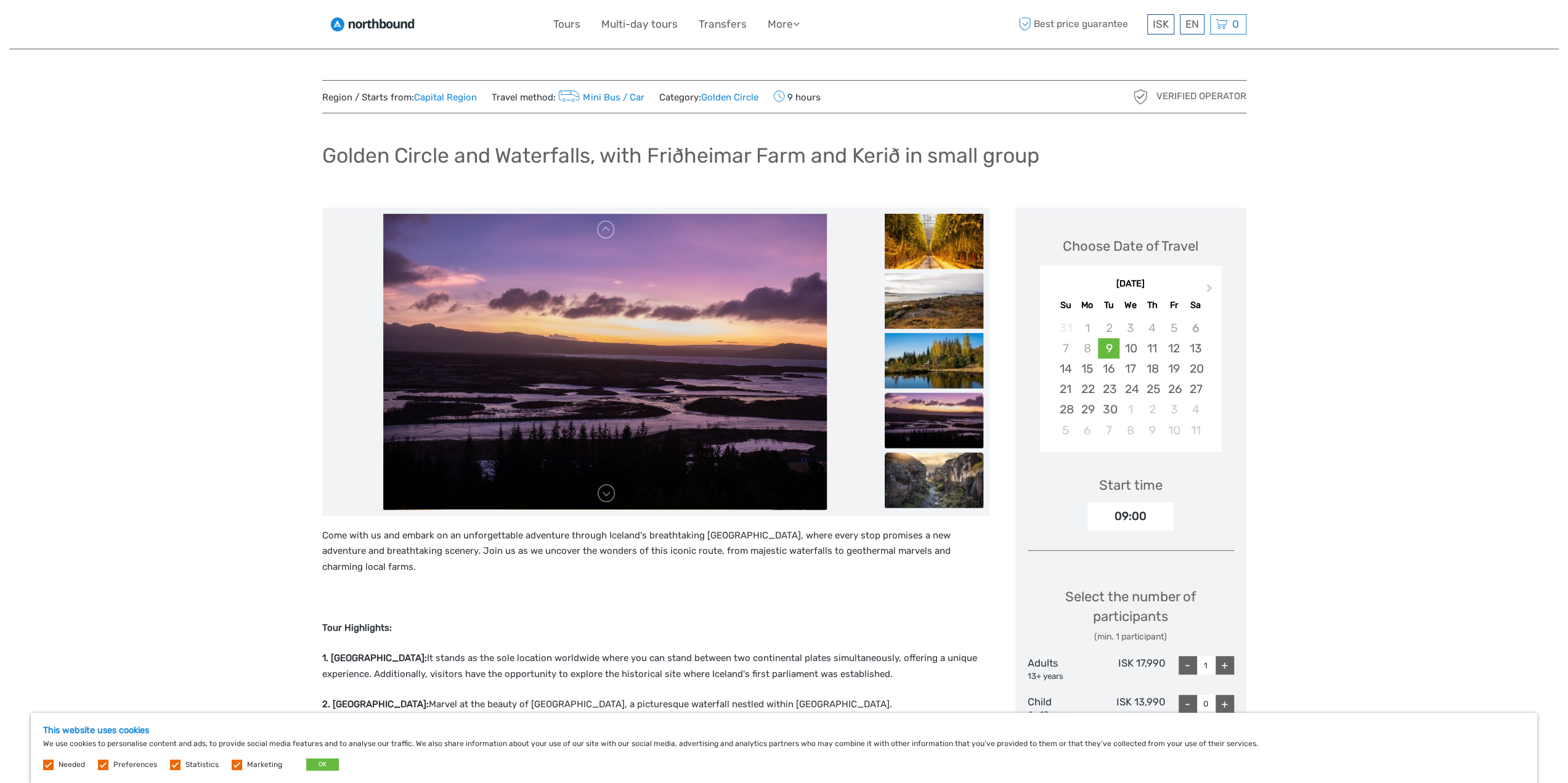
click at [930, 471] on img at bounding box center [933, 480] width 98 height 55
